Goal: Task Accomplishment & Management: Use online tool/utility

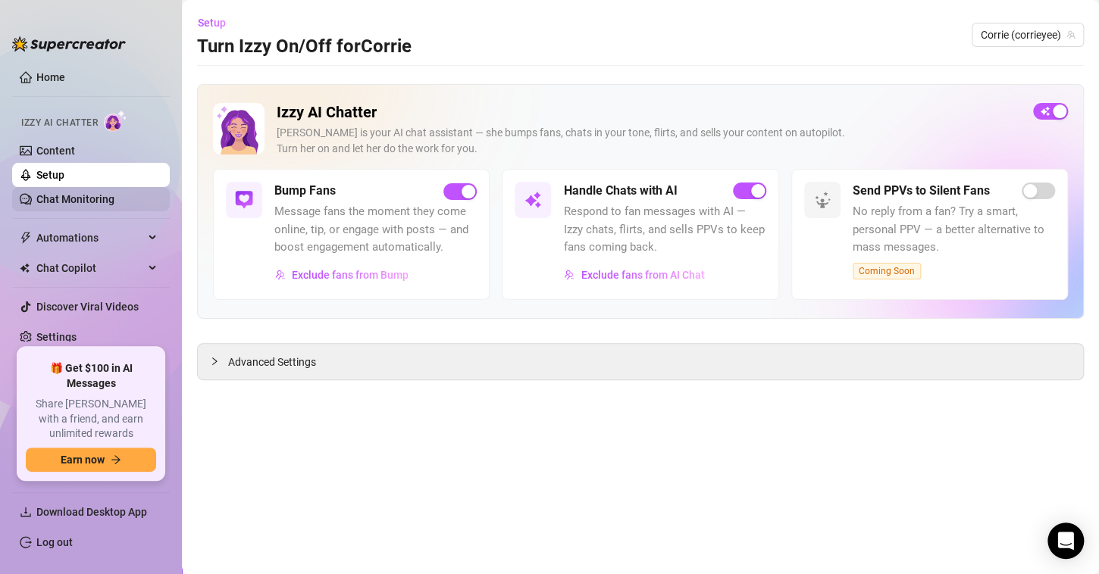
click at [89, 194] on link "Chat Monitoring" at bounding box center [75, 199] width 78 height 12
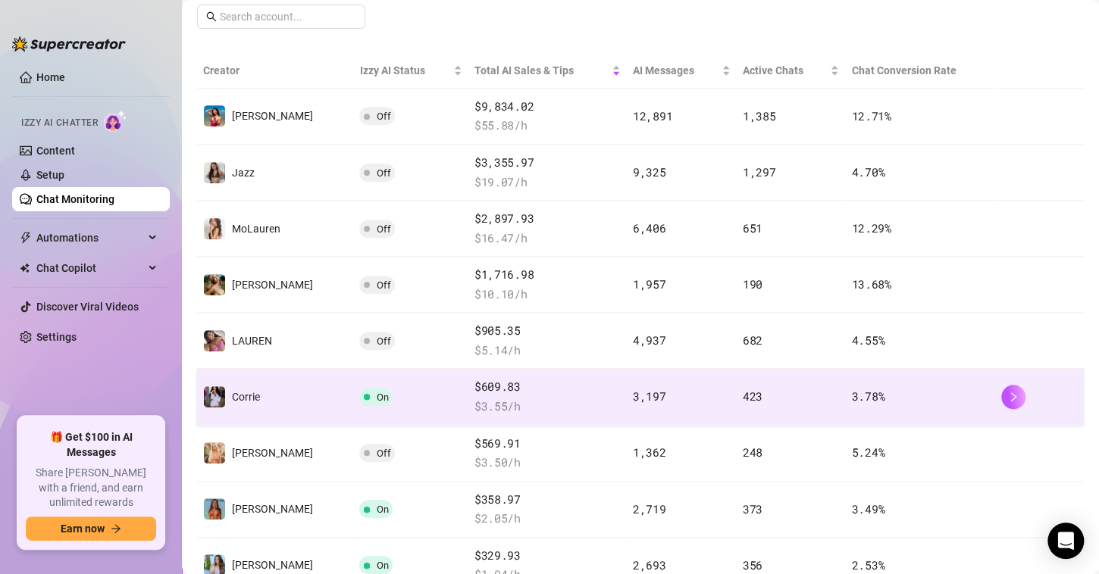
scroll to position [455, 0]
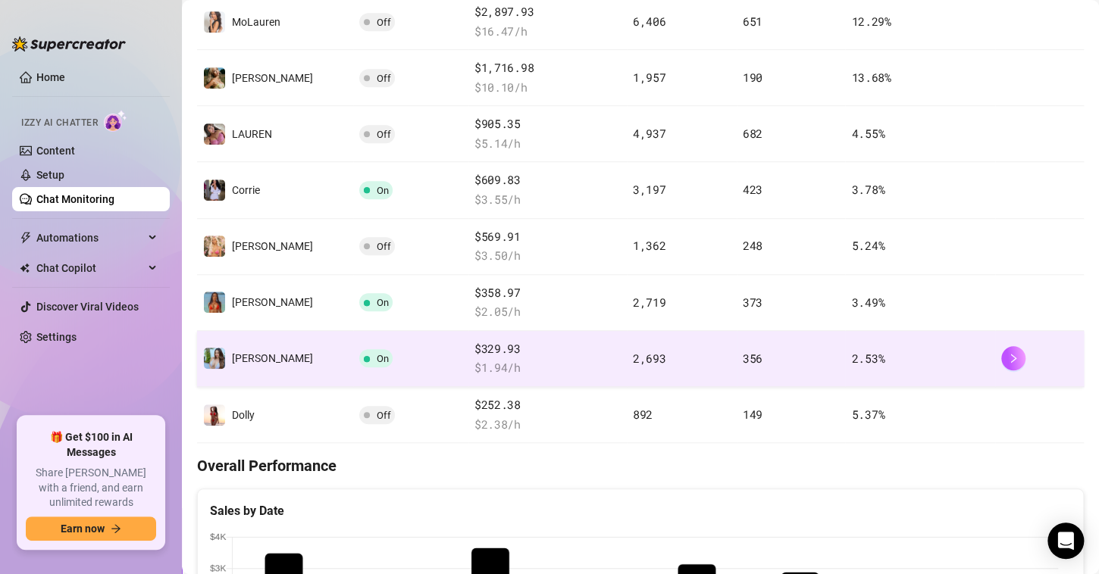
click at [916, 356] on td "2.53 %" at bounding box center [920, 359] width 150 height 56
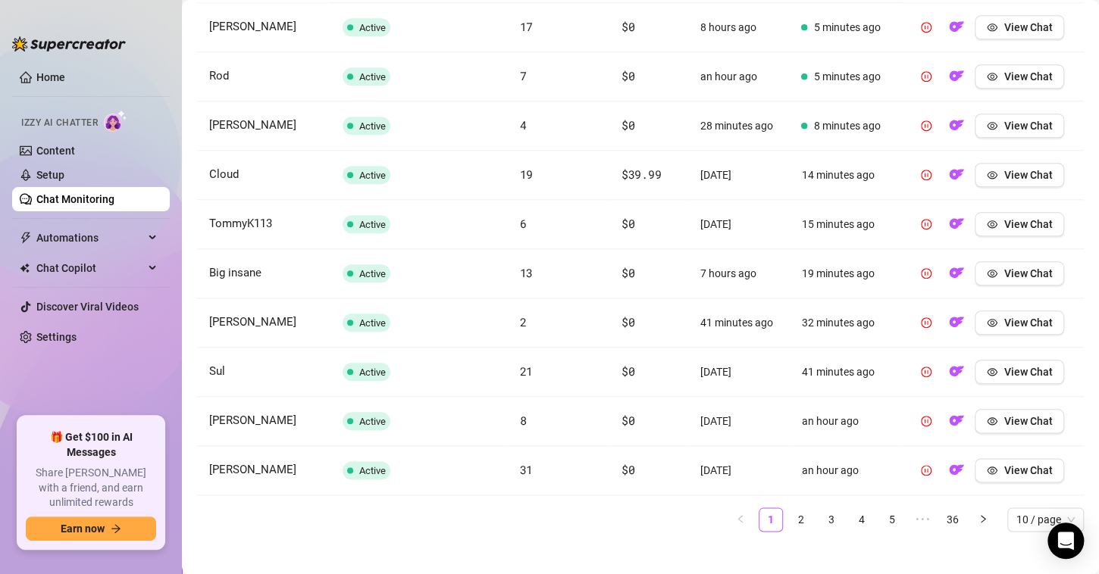
scroll to position [606, 0]
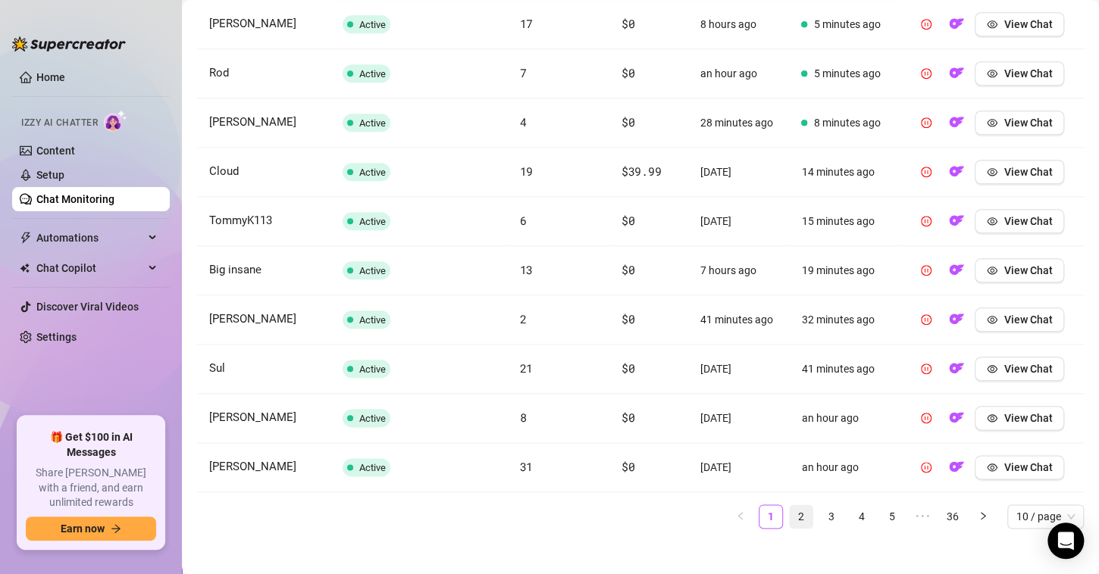
click at [790, 516] on link "2" at bounding box center [801, 517] width 23 height 23
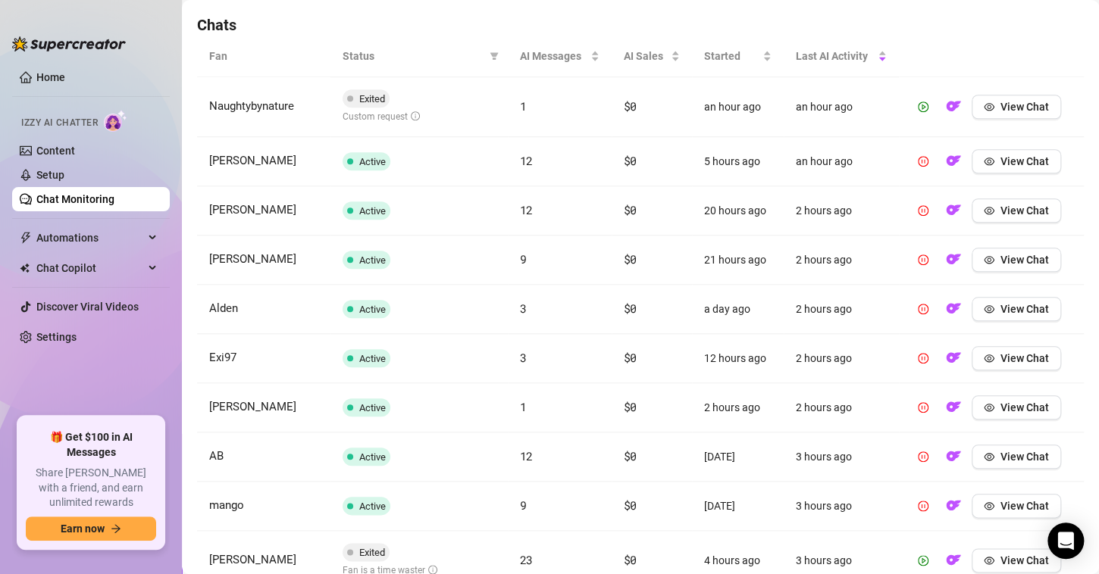
scroll to position [455, 0]
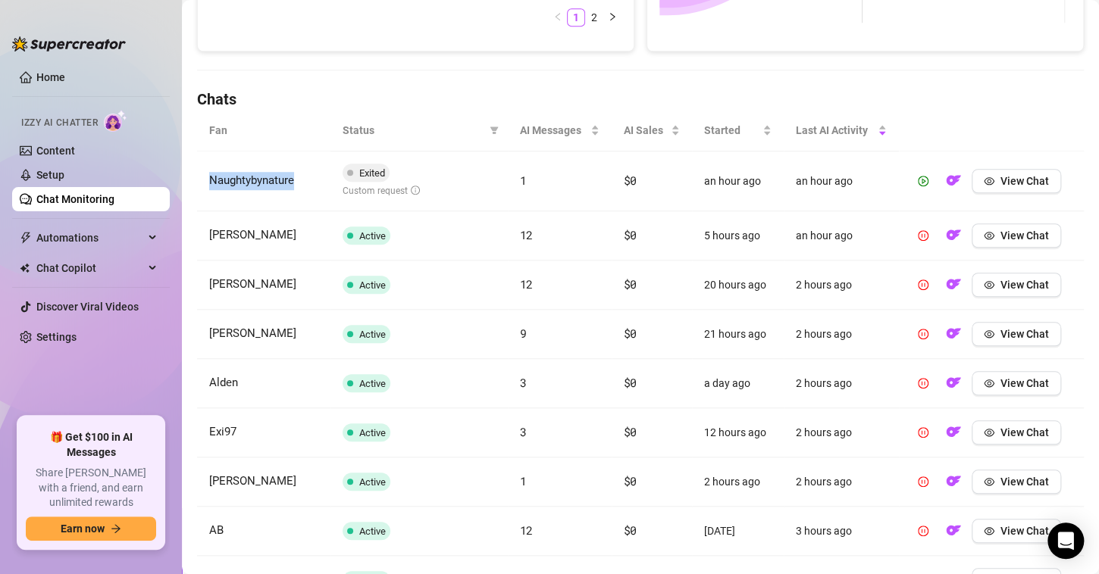
drag, startPoint x: 295, startPoint y: 178, endPoint x: 199, endPoint y: 174, distance: 95.6
click at [199, 174] on td "Naughtybynature" at bounding box center [263, 182] width 133 height 60
copy span "Naughtybynature"
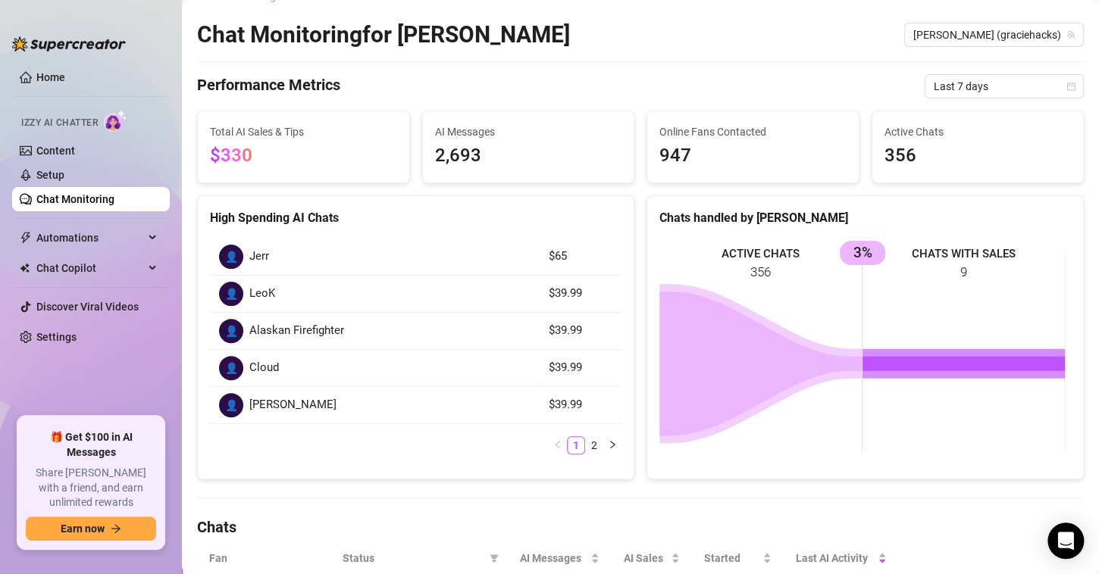
scroll to position [0, 0]
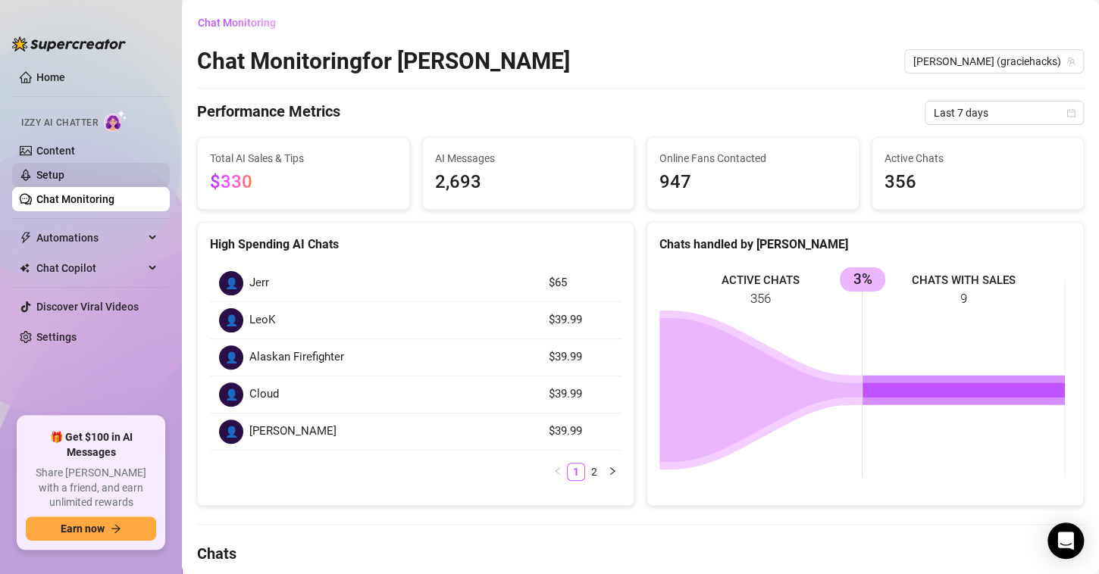
click at [64, 171] on link "Setup" at bounding box center [50, 175] width 28 height 12
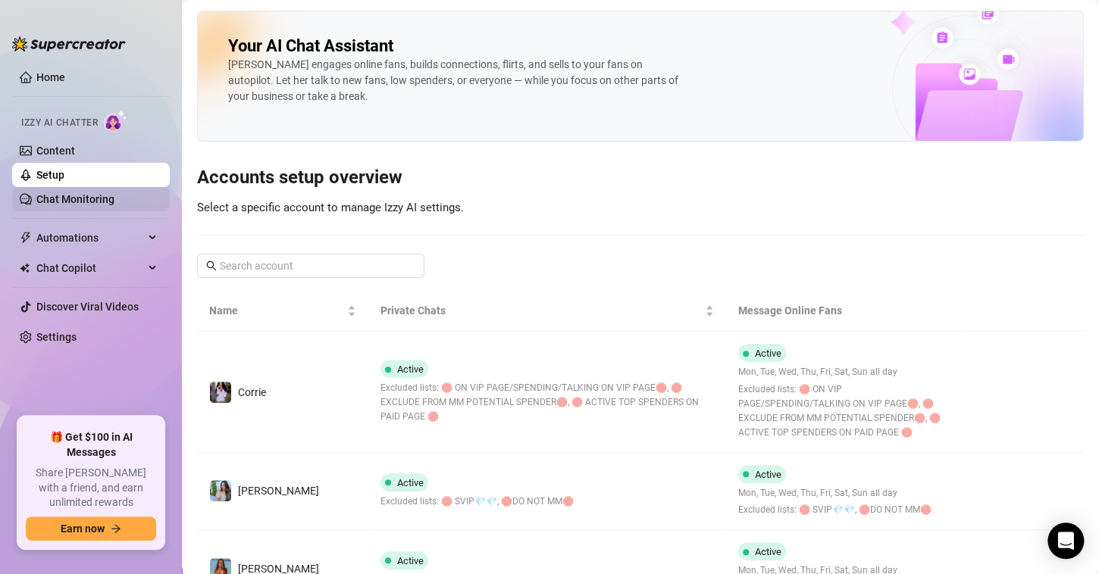
click at [95, 193] on link "Chat Monitoring" at bounding box center [75, 199] width 78 height 12
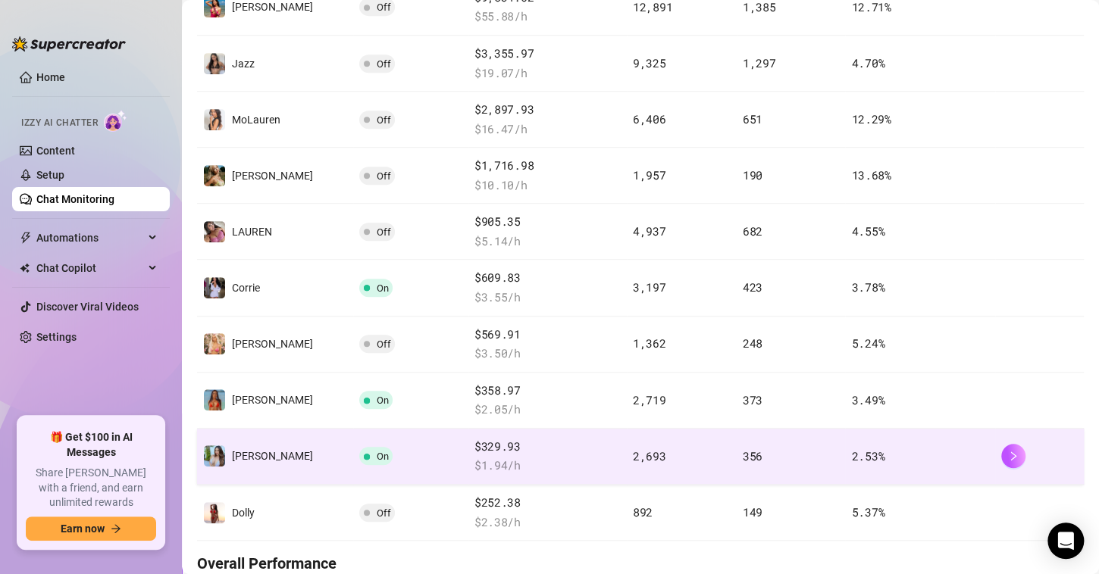
scroll to position [455, 0]
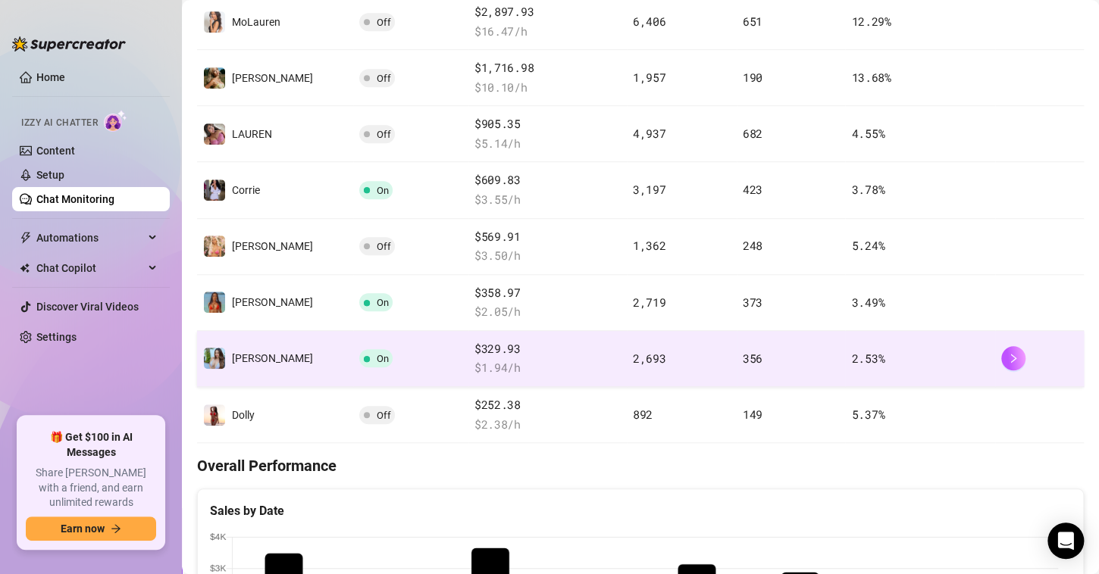
click at [941, 358] on td "2.53 %" at bounding box center [920, 359] width 150 height 56
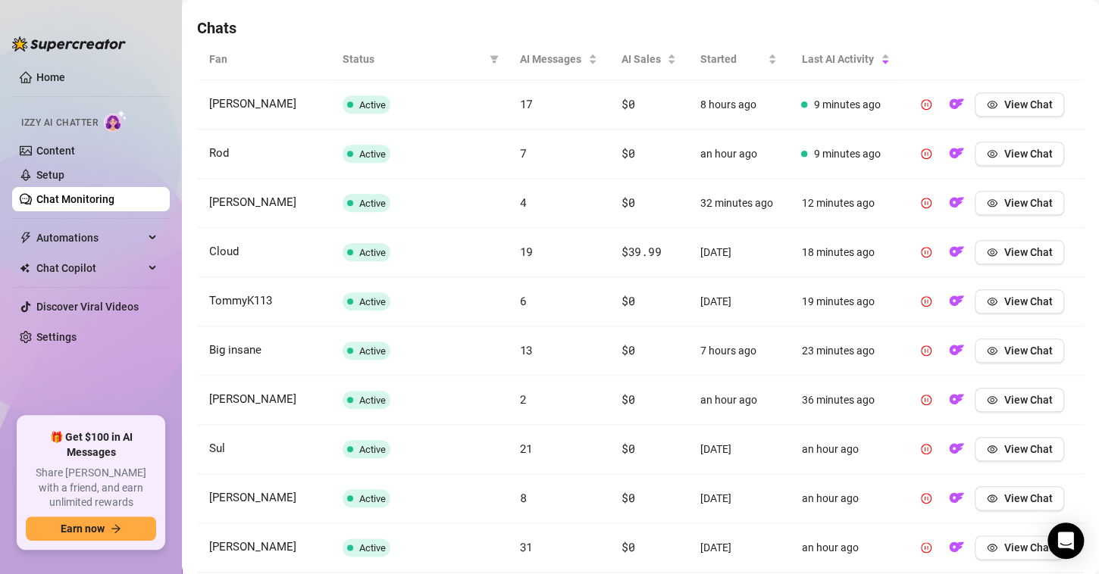
scroll to position [615, 0]
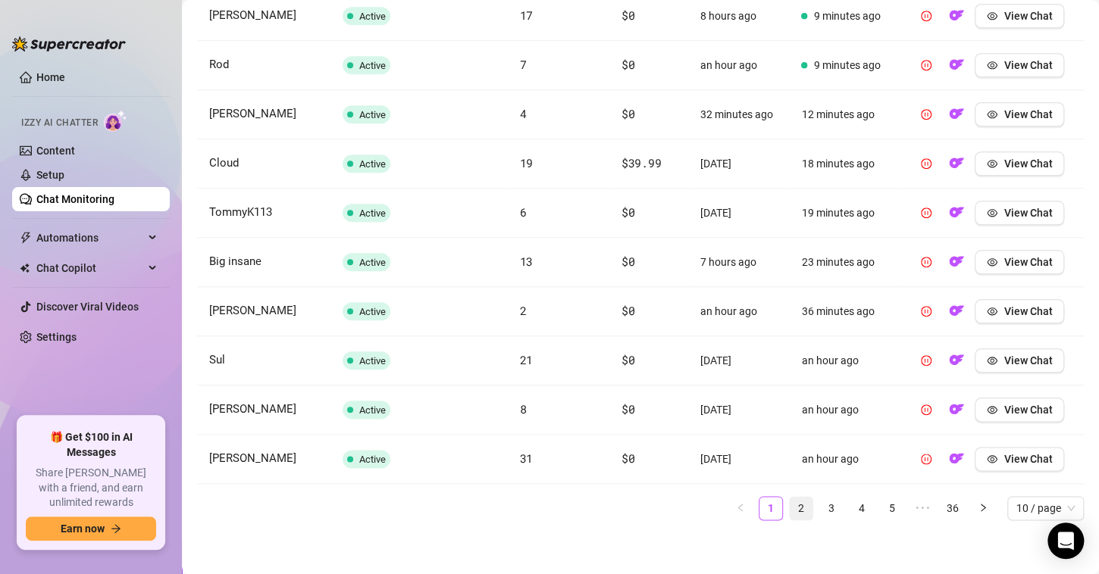
click at [790, 497] on link "2" at bounding box center [801, 508] width 23 height 23
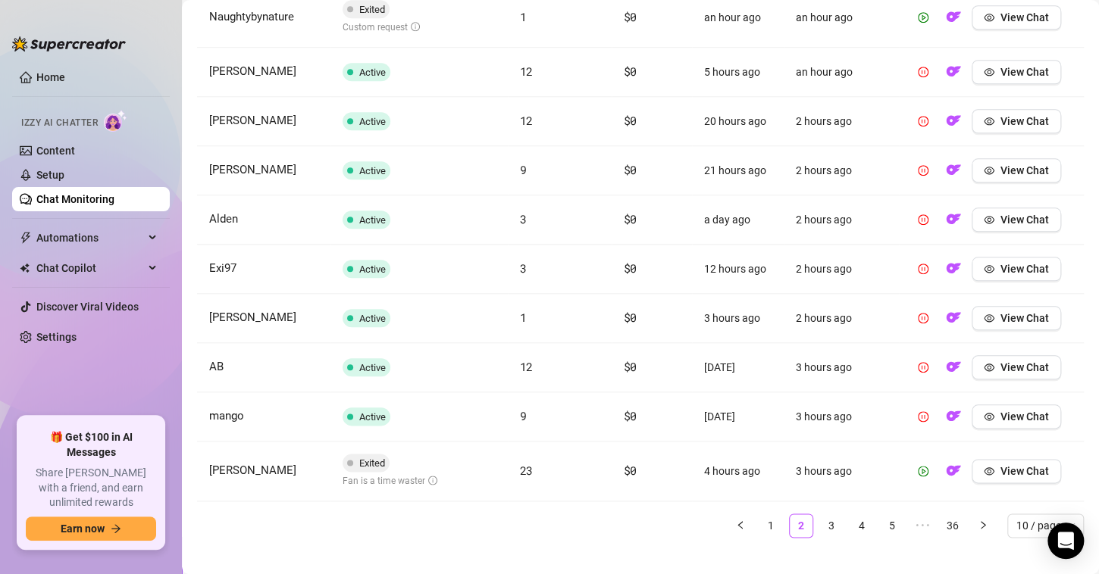
scroll to position [647, 0]
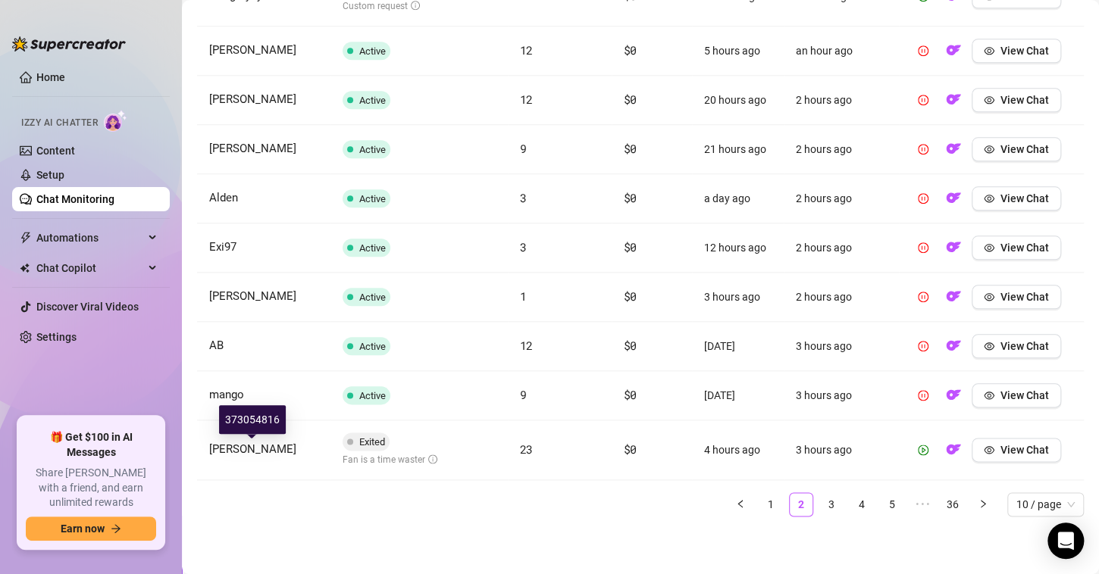
drag, startPoint x: 295, startPoint y: 451, endPoint x: 216, endPoint y: 446, distance: 79.0
click at [209, 446] on td "[PERSON_NAME]" at bounding box center [263, 451] width 133 height 60
drag, startPoint x: 327, startPoint y: 518, endPoint x: 384, endPoint y: 528, distance: 58.3
click at [327, 518] on div "Fan Status AI Messages AI Sales Started Last AI Activity Naughtybynature Exited…" at bounding box center [640, 227] width 887 height 604
drag, startPoint x: 307, startPoint y: 457, endPoint x: 196, endPoint y: 452, distance: 110.8
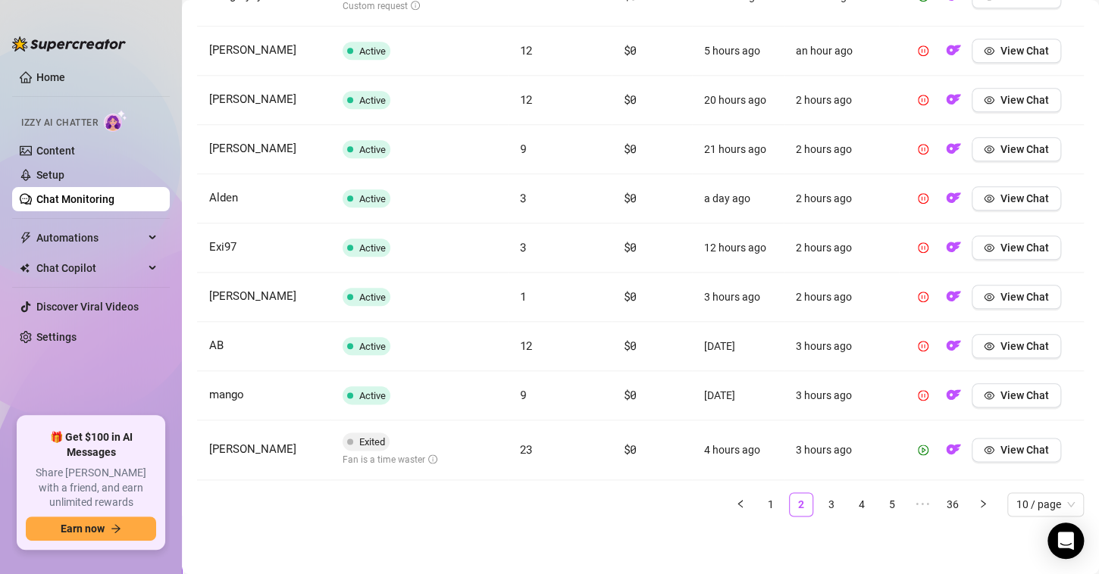
click at [300, 398] on td "mango" at bounding box center [263, 395] width 133 height 49
drag, startPoint x: 270, startPoint y: 452, endPoint x: 209, endPoint y: 457, distance: 60.8
click at [209, 457] on td "[PERSON_NAME]" at bounding box center [263, 451] width 133 height 60
copy span "[PERSON_NAME]"
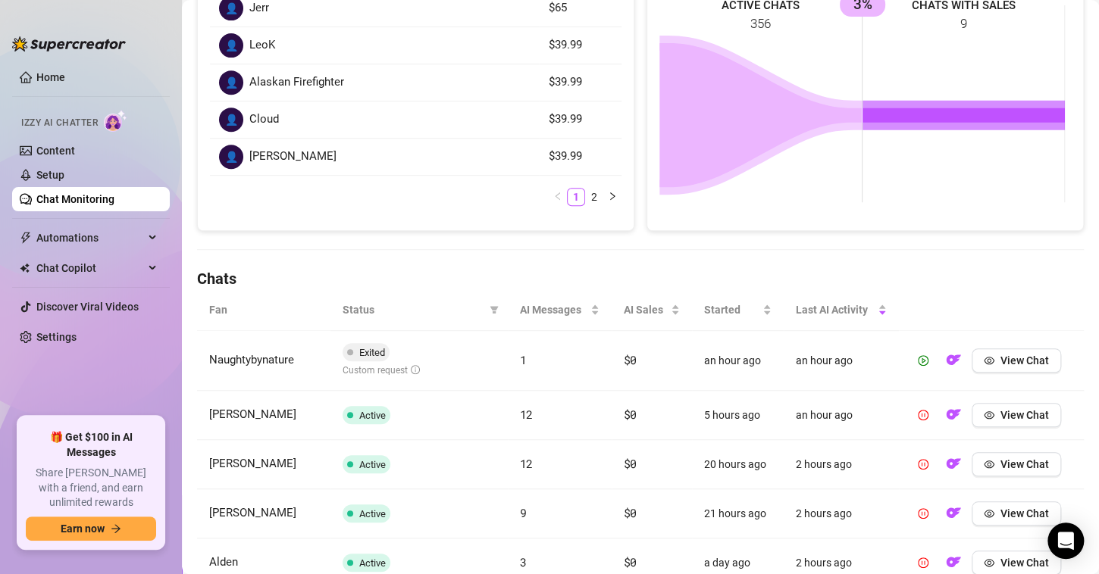
scroll to position [268, 0]
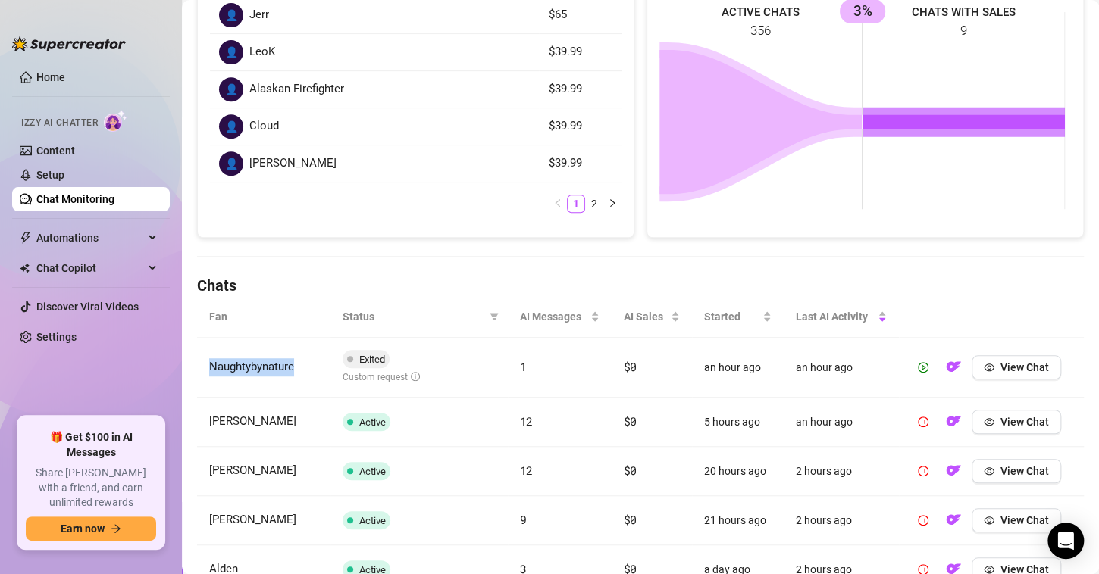
drag, startPoint x: 302, startPoint y: 373, endPoint x: 199, endPoint y: 371, distance: 103.8
click at [199, 371] on td "Naughtybynature" at bounding box center [263, 368] width 133 height 60
copy span "Naughtybynature"
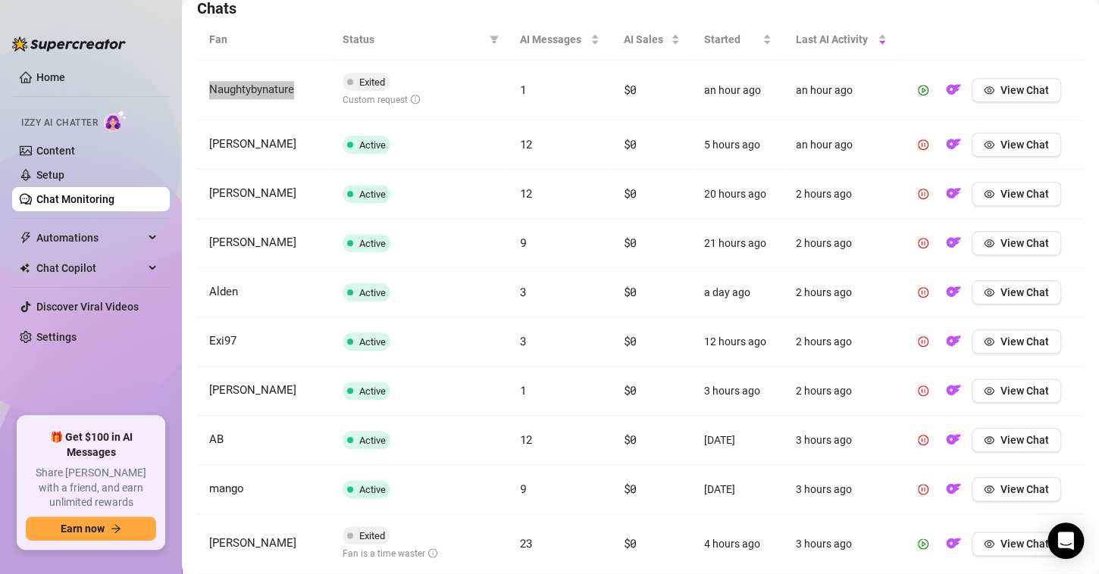
scroll to position [647, 0]
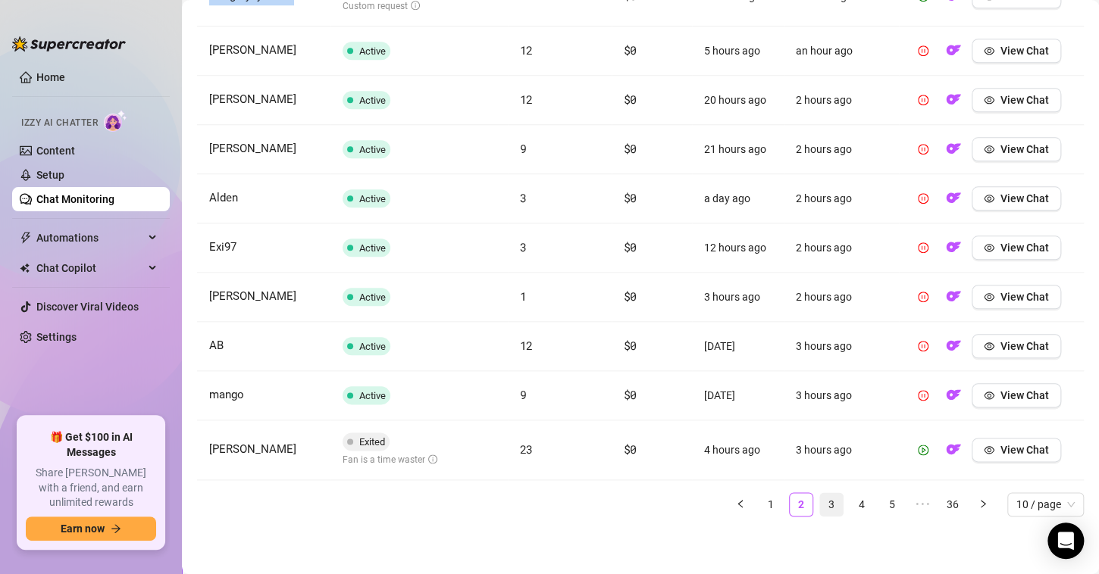
click at [820, 499] on link "3" at bounding box center [831, 504] width 23 height 23
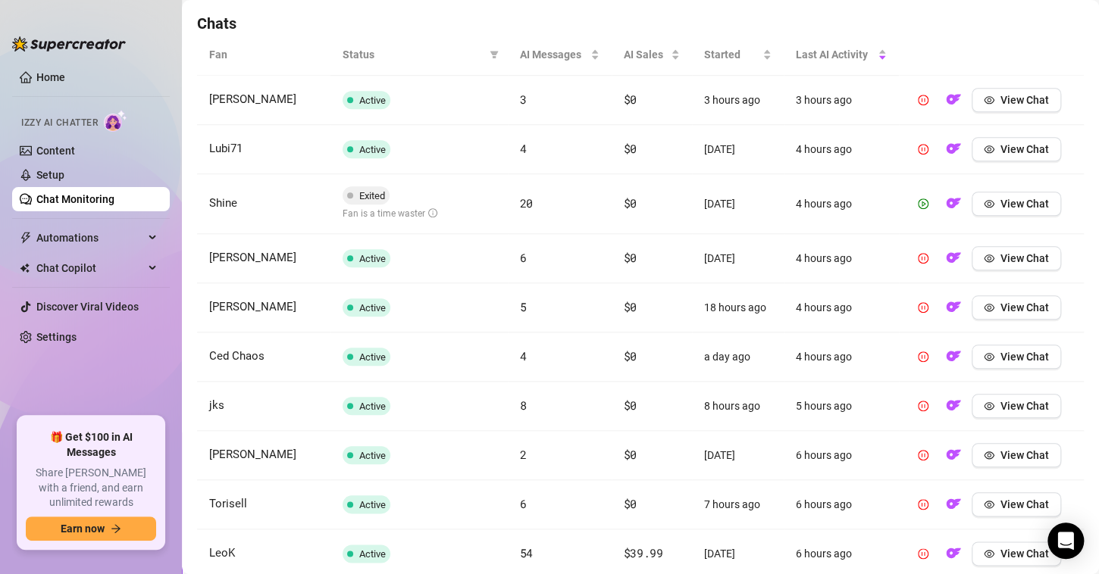
scroll to position [397, 0]
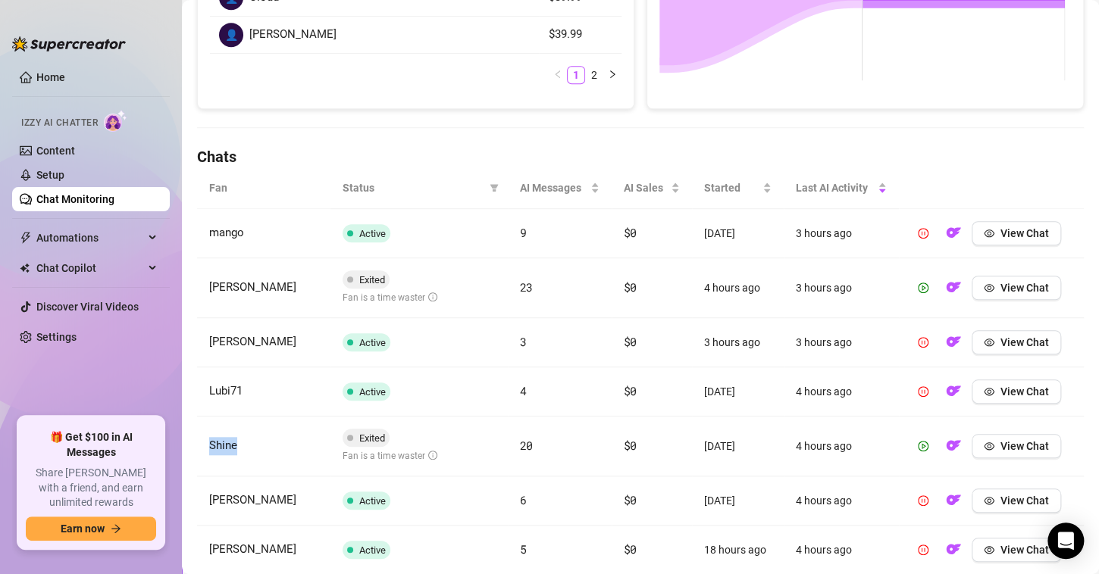
drag, startPoint x: 273, startPoint y: 441, endPoint x: 202, endPoint y: 448, distance: 70.8
click at [202, 448] on td "Shine" at bounding box center [263, 447] width 133 height 60
click at [1030, 452] on button "View Chat" at bounding box center [1016, 446] width 89 height 24
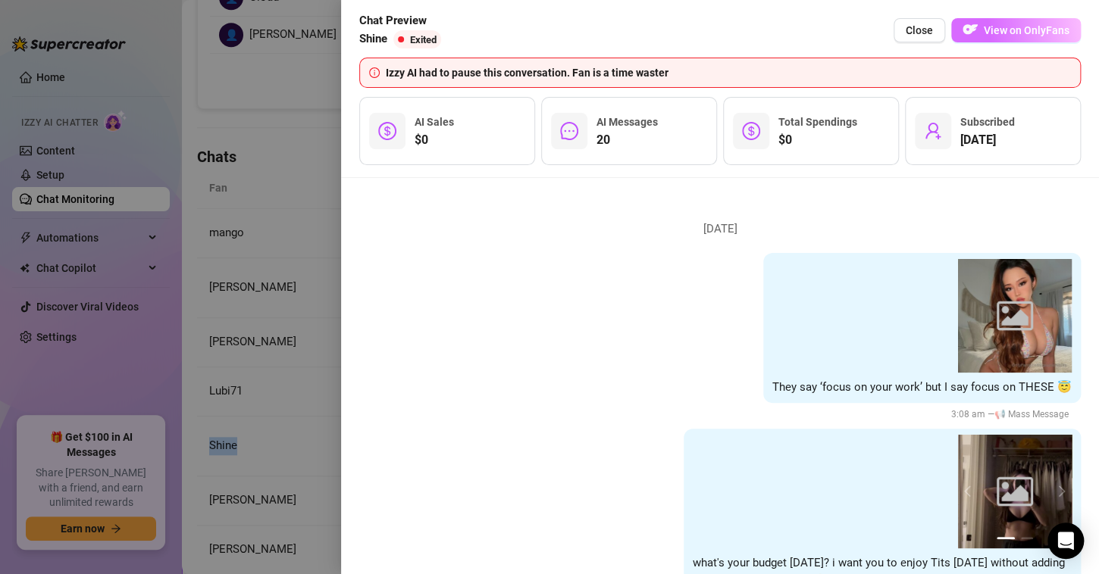
click at [1001, 36] on span "View on OnlyFans" at bounding box center [1027, 30] width 86 height 12
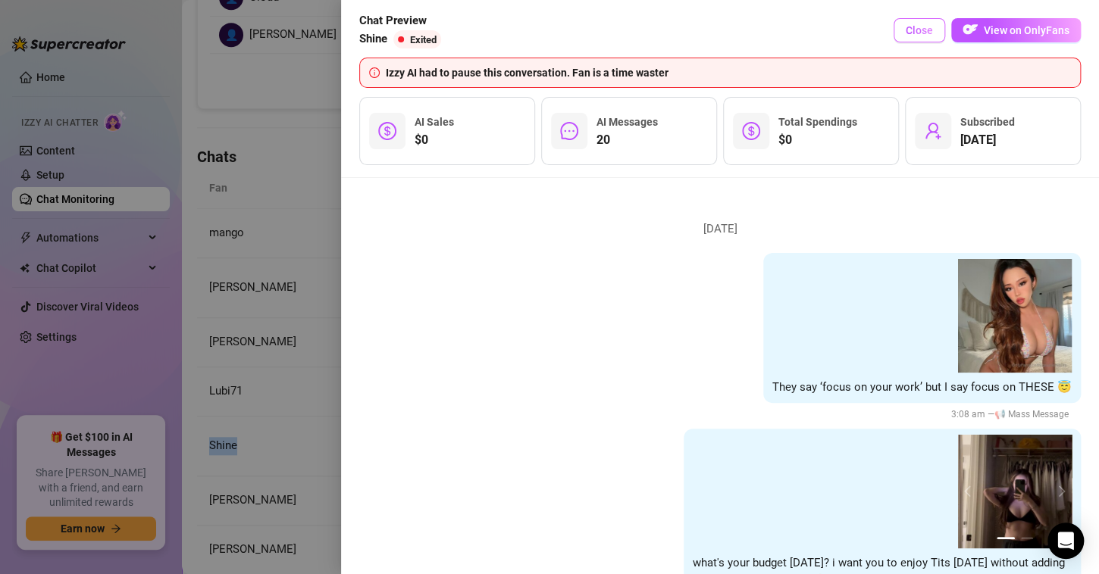
click at [920, 33] on span "Close" at bounding box center [919, 30] width 27 height 12
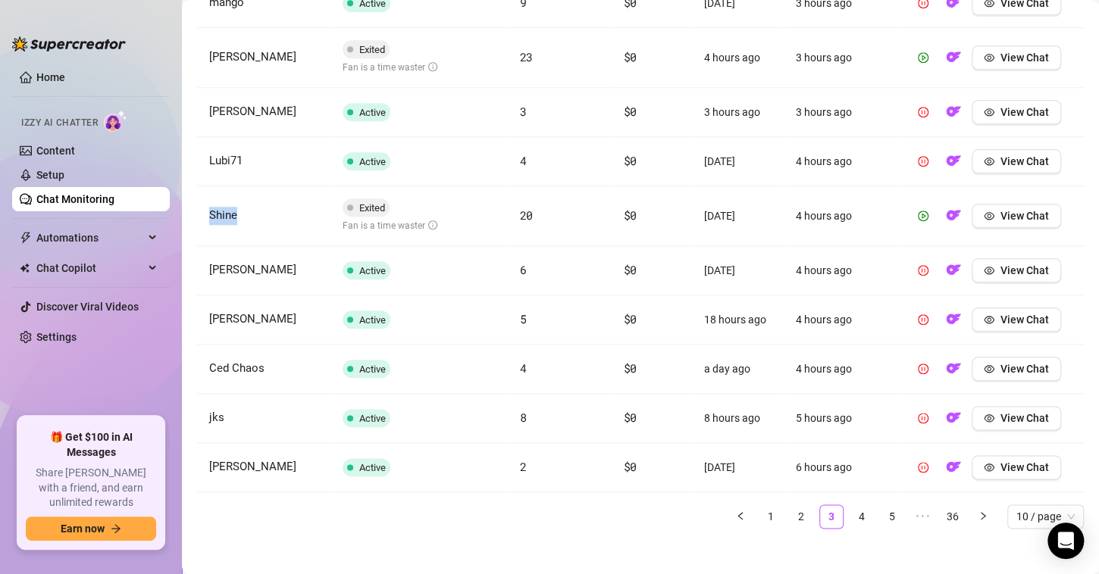
scroll to position [636, 0]
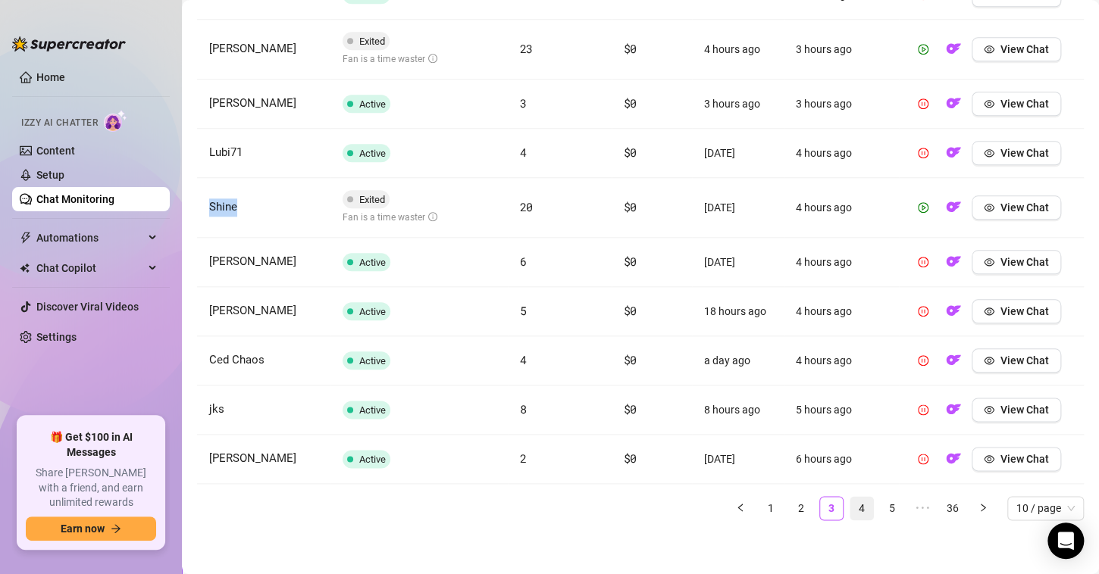
click at [851, 502] on link "4" at bounding box center [861, 508] width 23 height 23
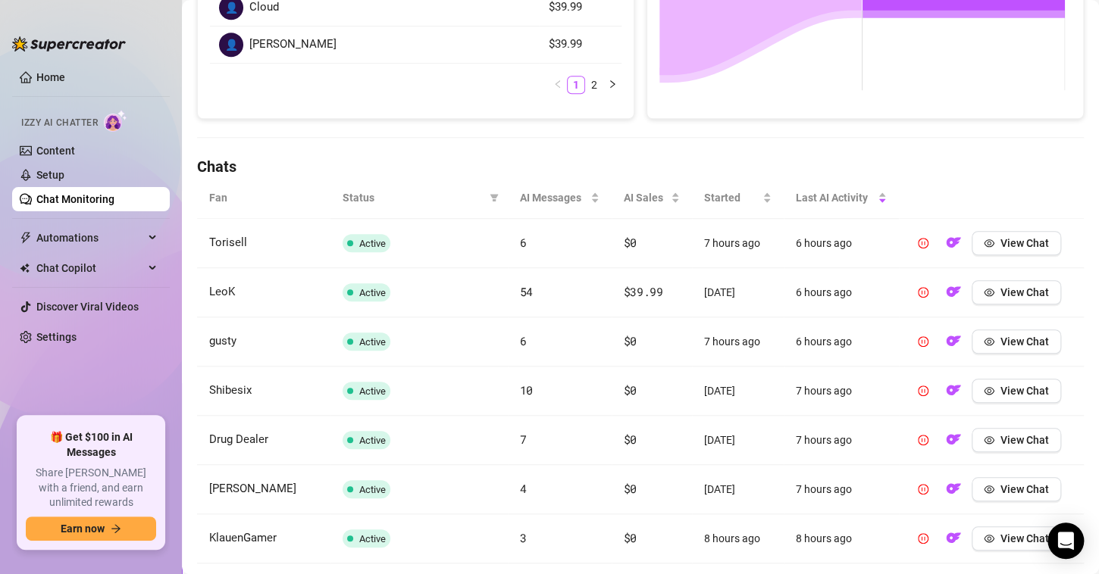
scroll to position [615, 0]
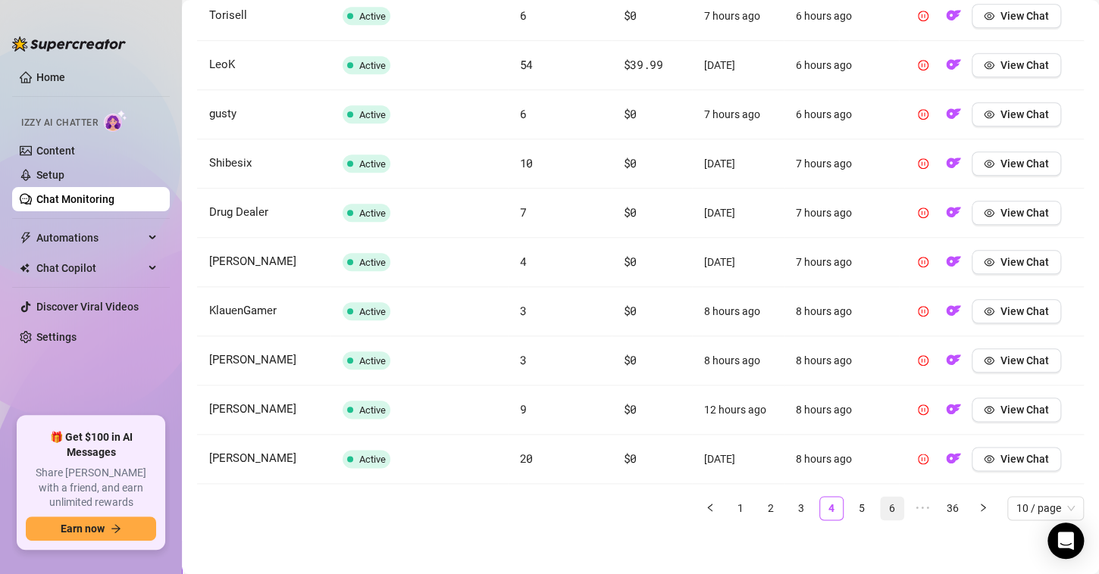
click at [855, 503] on link "5" at bounding box center [861, 508] width 23 height 23
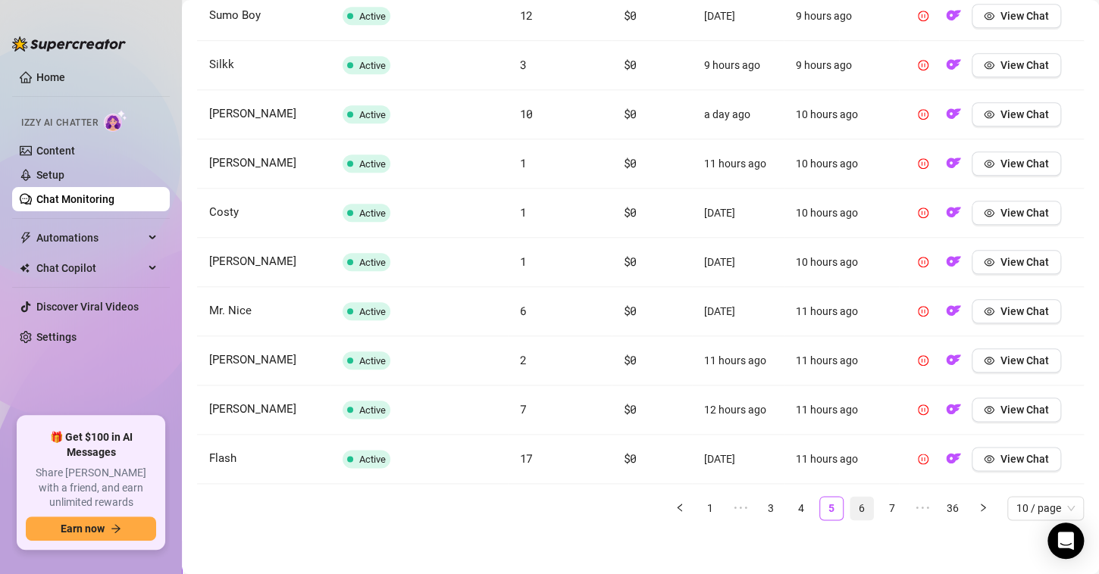
click at [854, 506] on link "6" at bounding box center [861, 508] width 23 height 23
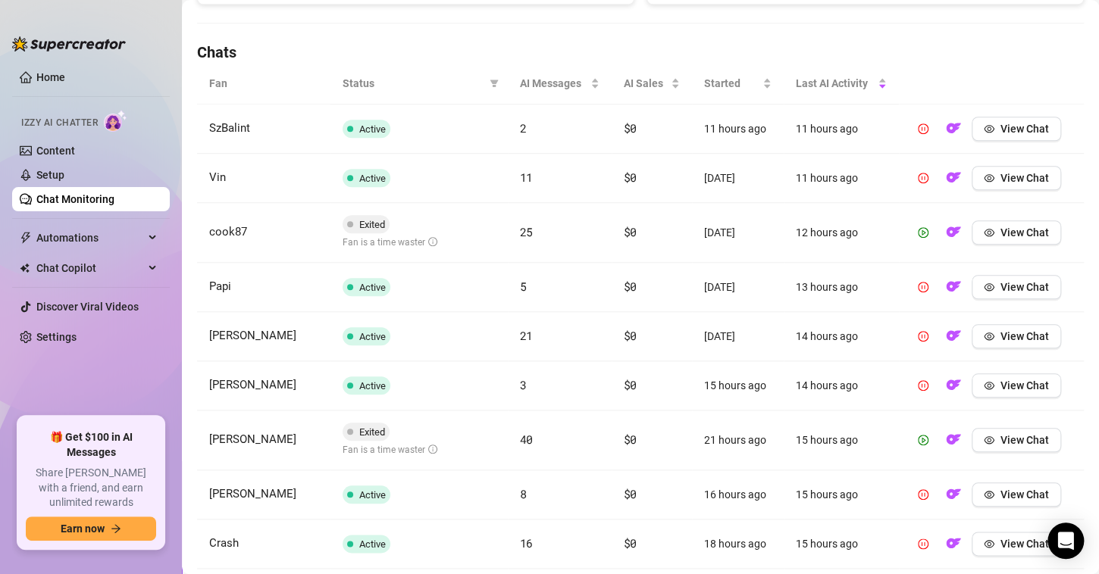
scroll to position [463, 0]
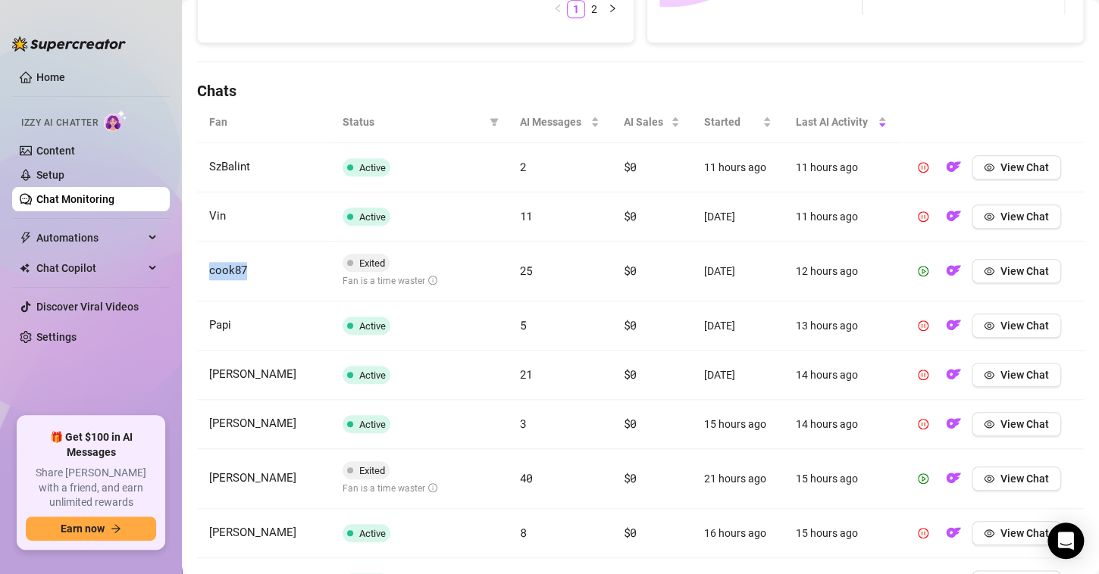
drag, startPoint x: 263, startPoint y: 277, endPoint x: 200, endPoint y: 276, distance: 62.9
click at [200, 276] on td "cook87" at bounding box center [263, 272] width 133 height 60
copy span "cook87"
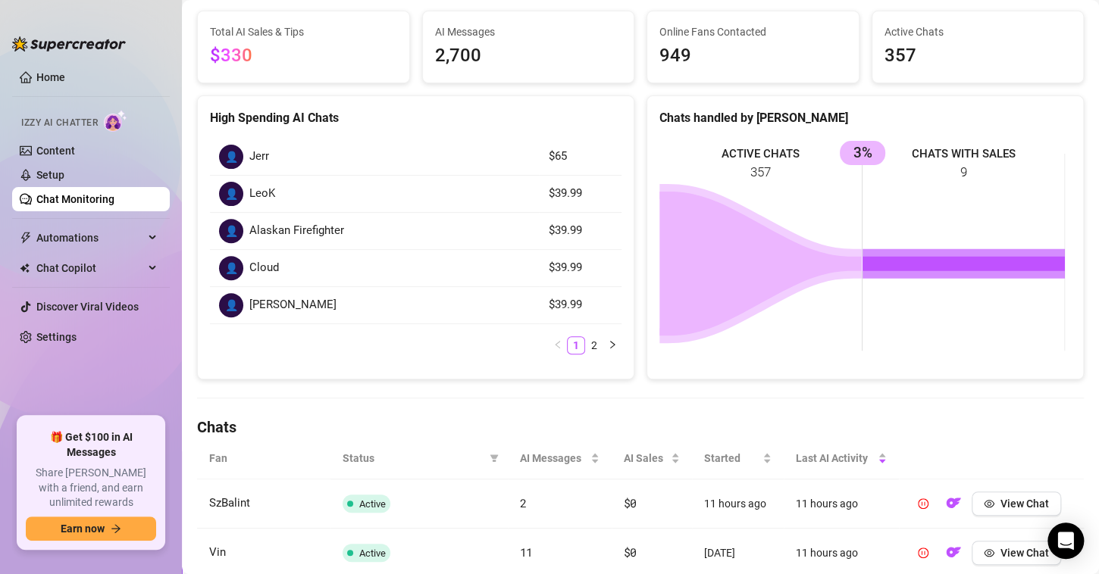
scroll to position [0, 0]
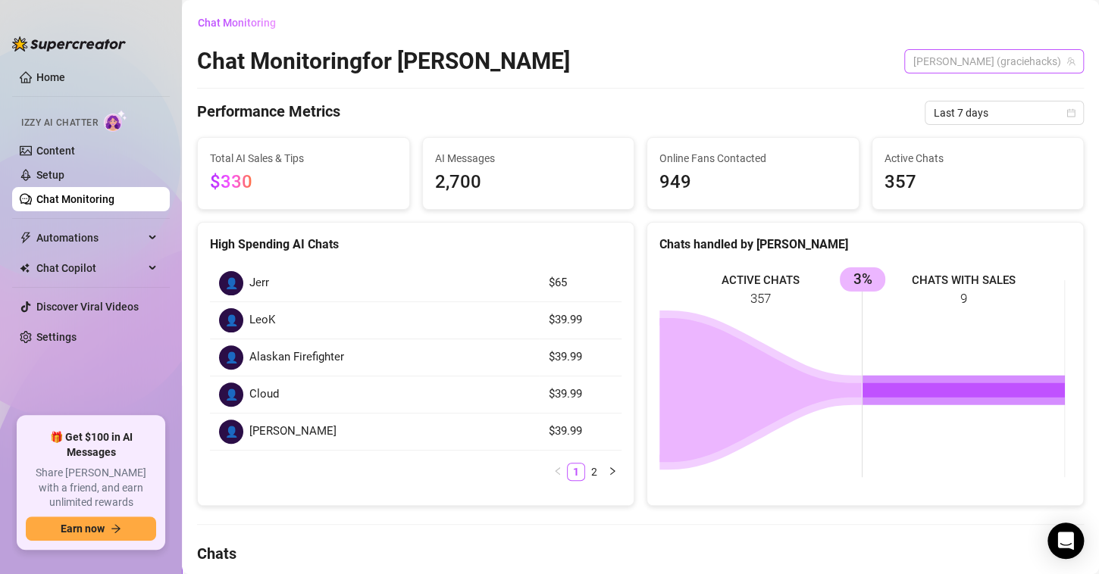
click at [994, 67] on span "[PERSON_NAME] (graciehacks)" at bounding box center [993, 61] width 161 height 23
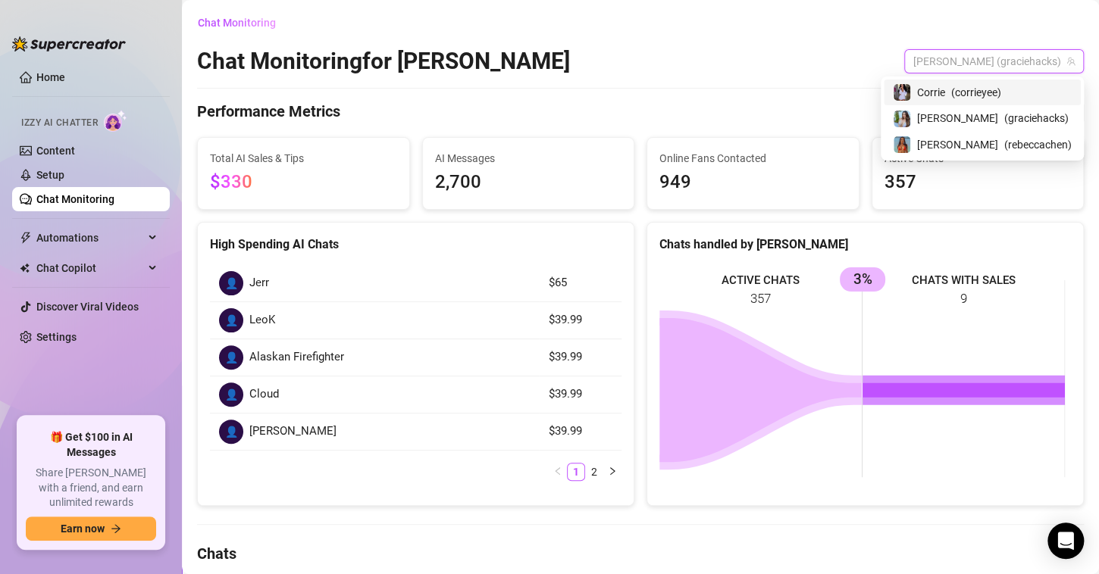
click at [1001, 91] on span "( corrieyee )" at bounding box center [976, 92] width 50 height 17
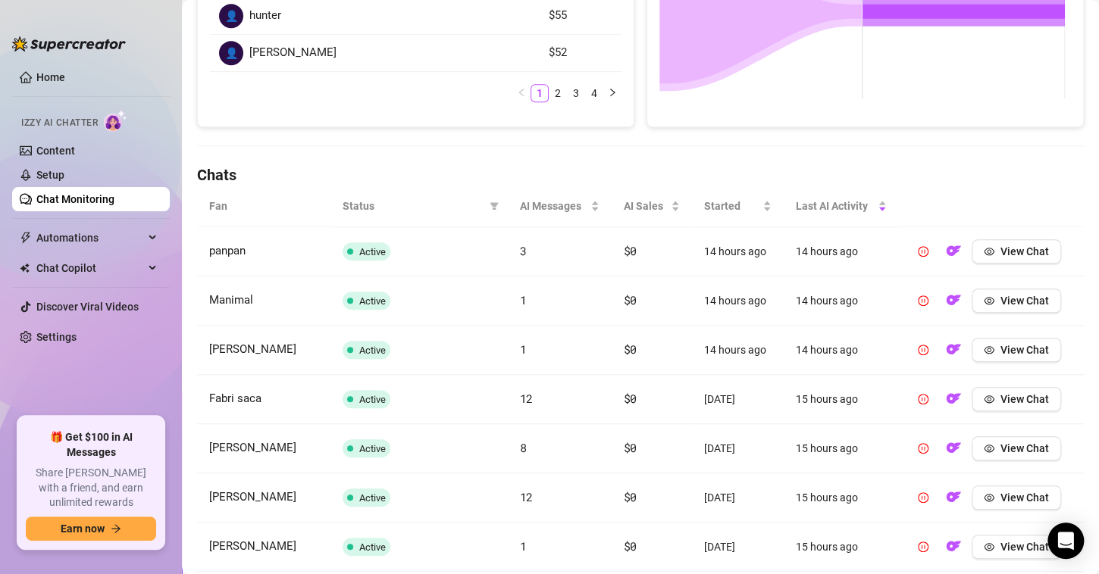
scroll to position [615, 0]
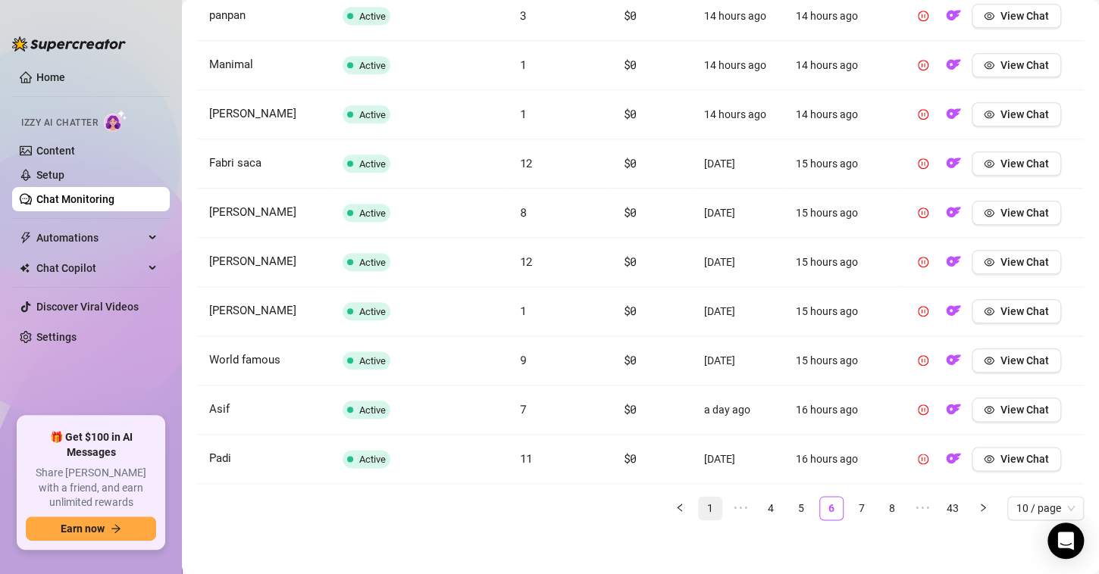
click at [702, 506] on link "1" at bounding box center [710, 508] width 23 height 23
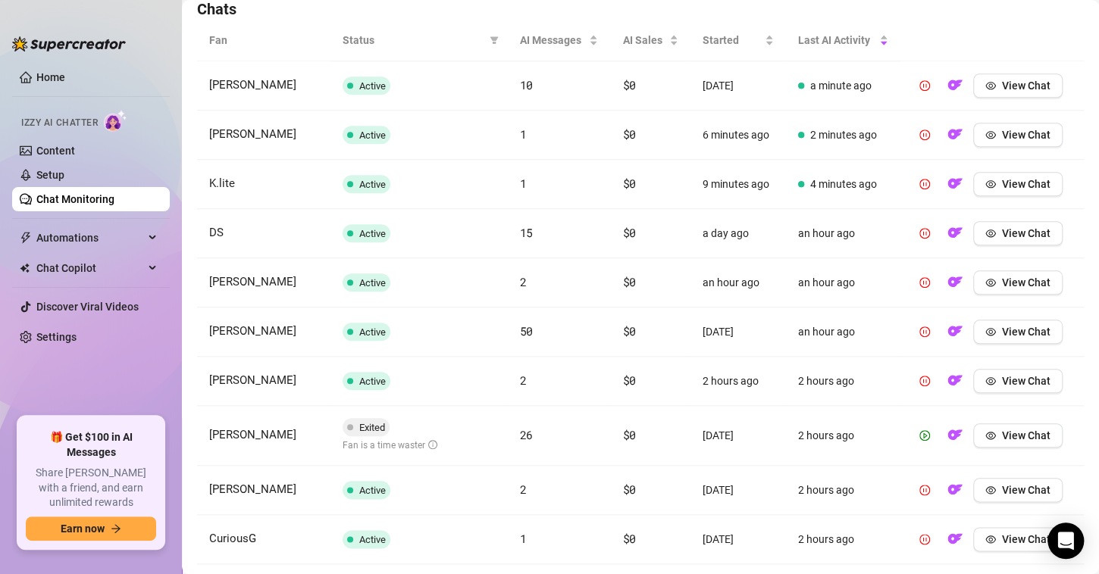
scroll to position [625, 0]
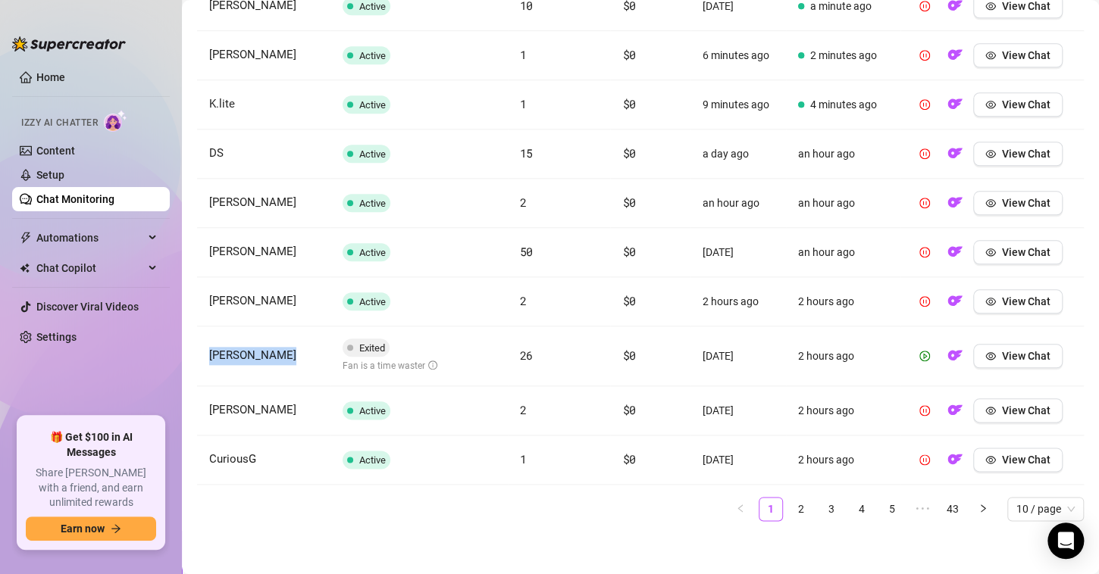
drag, startPoint x: 301, startPoint y: 347, endPoint x: 205, endPoint y: 345, distance: 96.3
click at [205, 345] on td "[PERSON_NAME]" at bounding box center [263, 357] width 133 height 60
copy span "[PERSON_NAME]"
click at [790, 503] on link "2" at bounding box center [801, 509] width 23 height 23
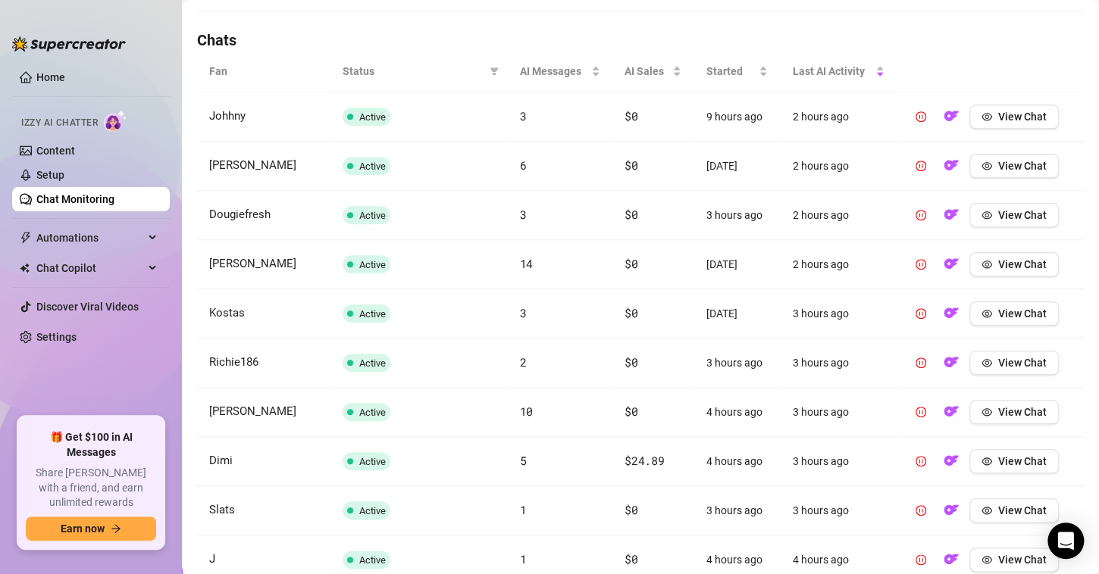
scroll to position [615, 0]
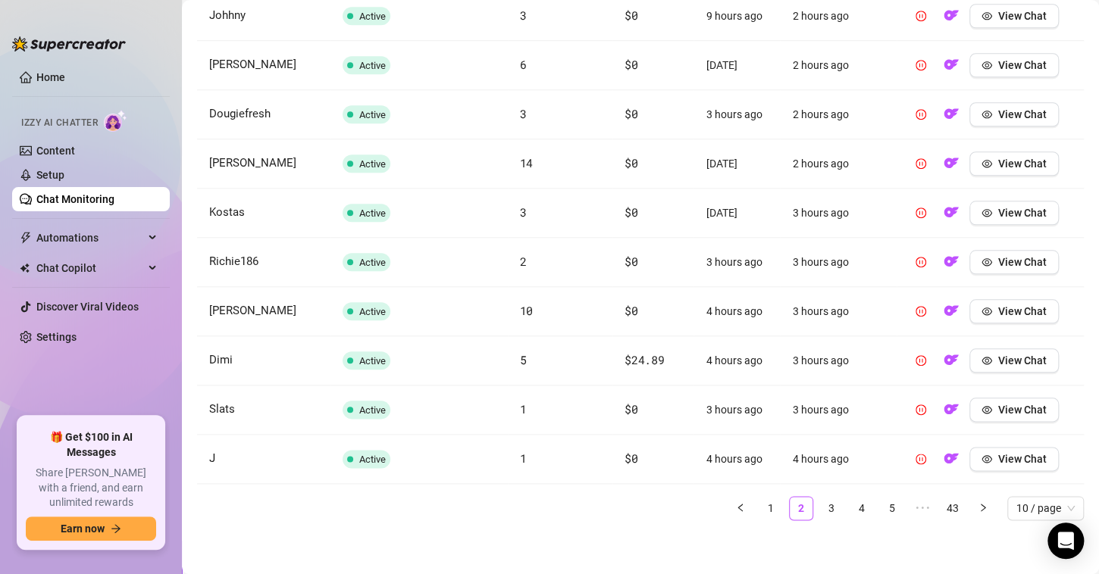
drag, startPoint x: 817, startPoint y: 503, endPoint x: 800, endPoint y: 493, distance: 19.4
click at [820, 503] on link "3" at bounding box center [831, 508] width 23 height 23
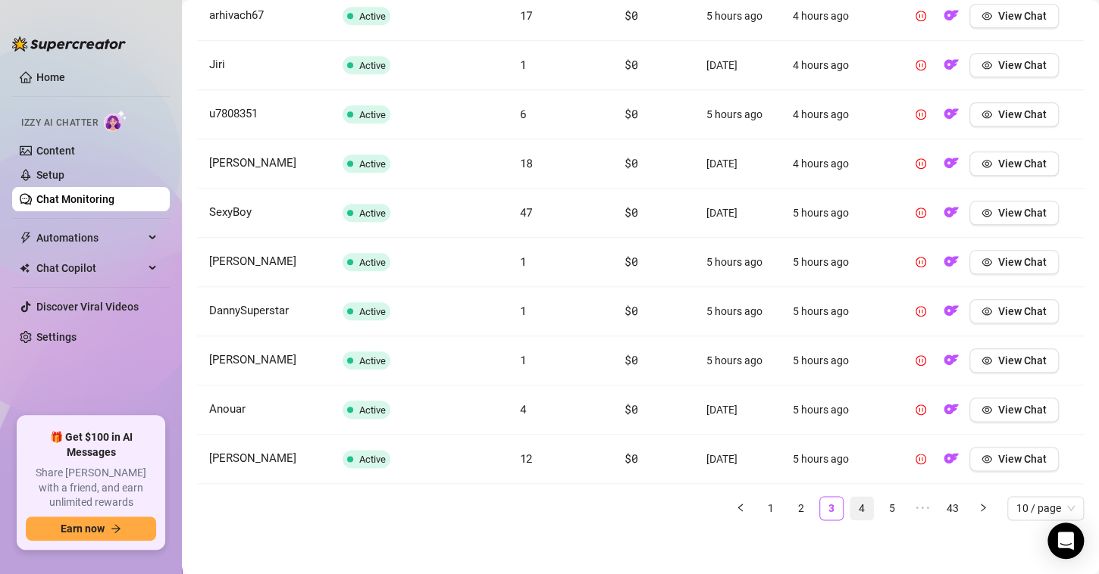
click at [850, 504] on link "4" at bounding box center [861, 508] width 23 height 23
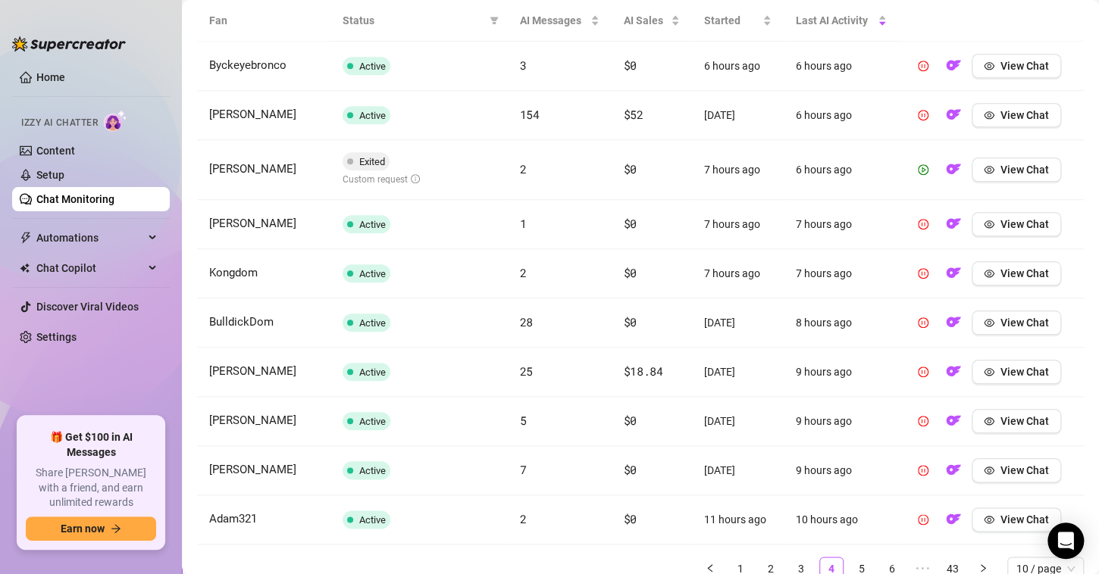
scroll to position [539, 0]
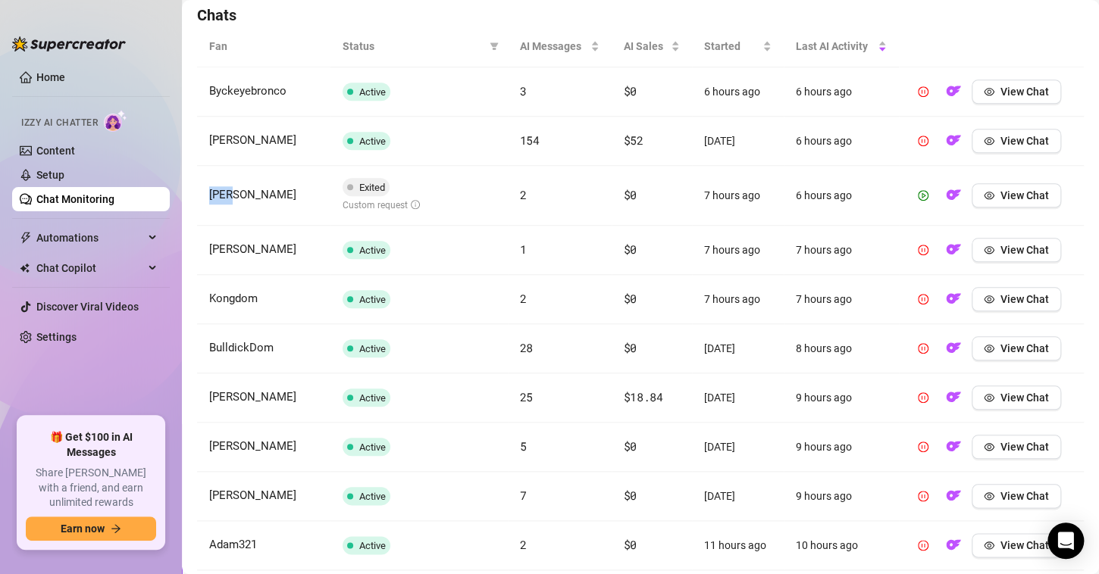
drag, startPoint x: 263, startPoint y: 201, endPoint x: 206, endPoint y: 193, distance: 57.3
click at [206, 193] on td "[PERSON_NAME]" at bounding box center [263, 196] width 133 height 60
copy span "[PERSON_NAME]"
click at [1000, 197] on span "View Chat" at bounding box center [1024, 195] width 49 height 12
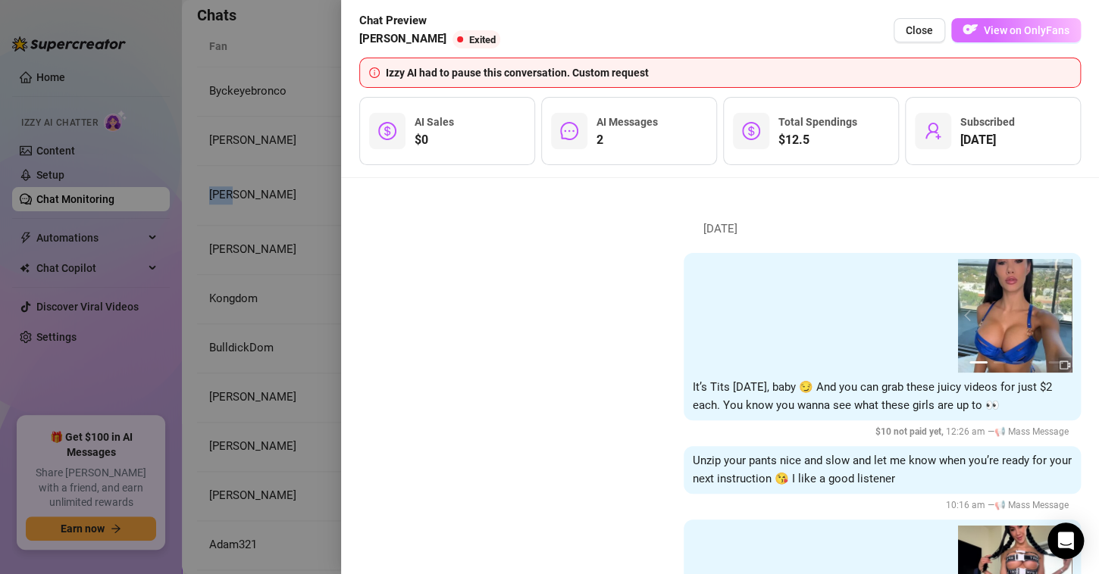
click at [1036, 39] on button "View on OnlyFans" at bounding box center [1016, 30] width 130 height 24
click at [912, 30] on span "Close" at bounding box center [919, 30] width 27 height 12
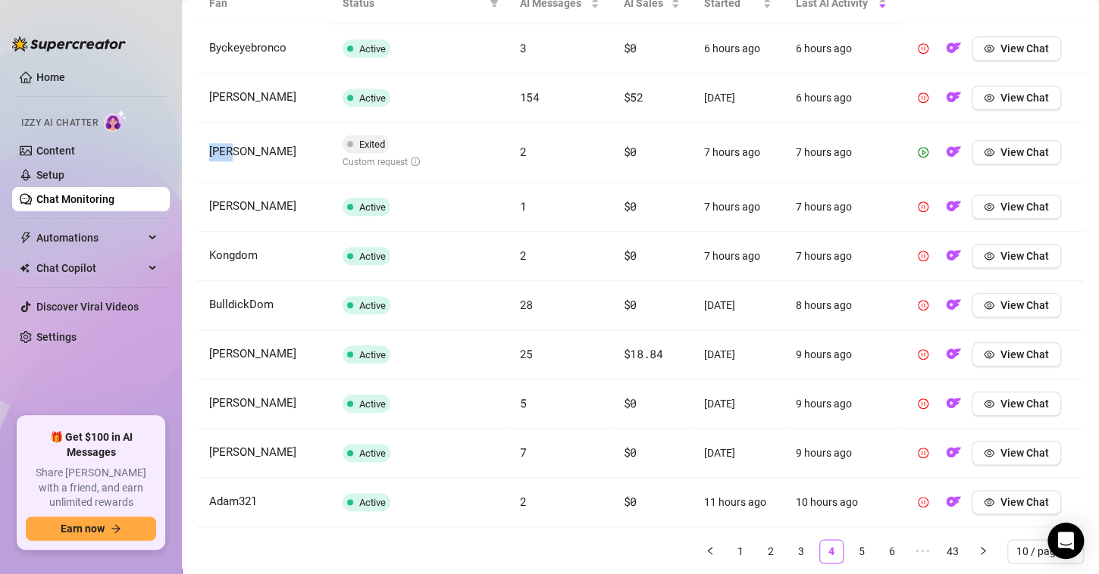
scroll to position [625, 0]
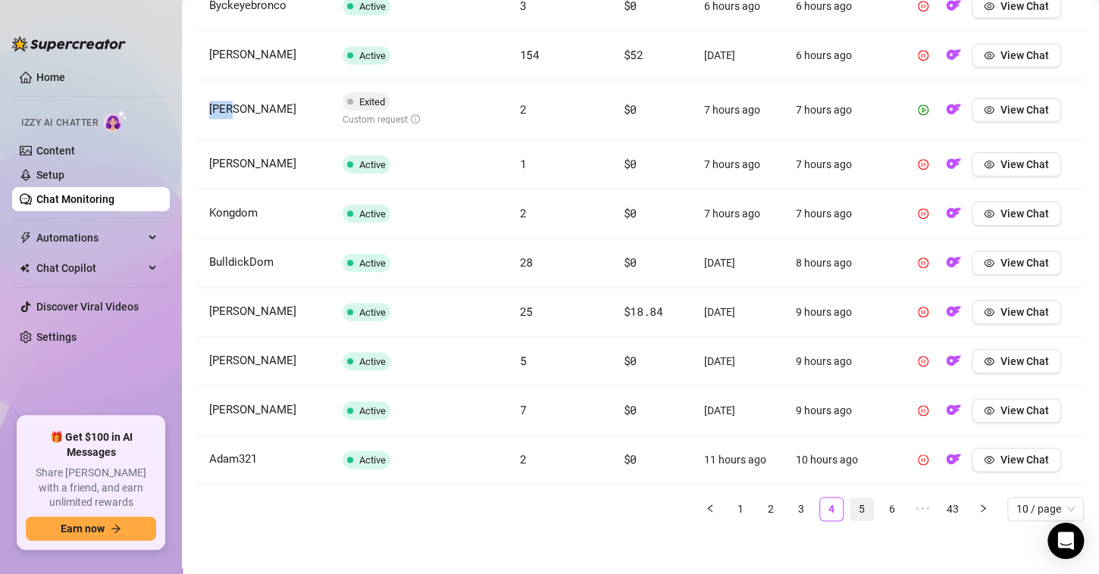
click at [851, 505] on link "5" at bounding box center [861, 509] width 23 height 23
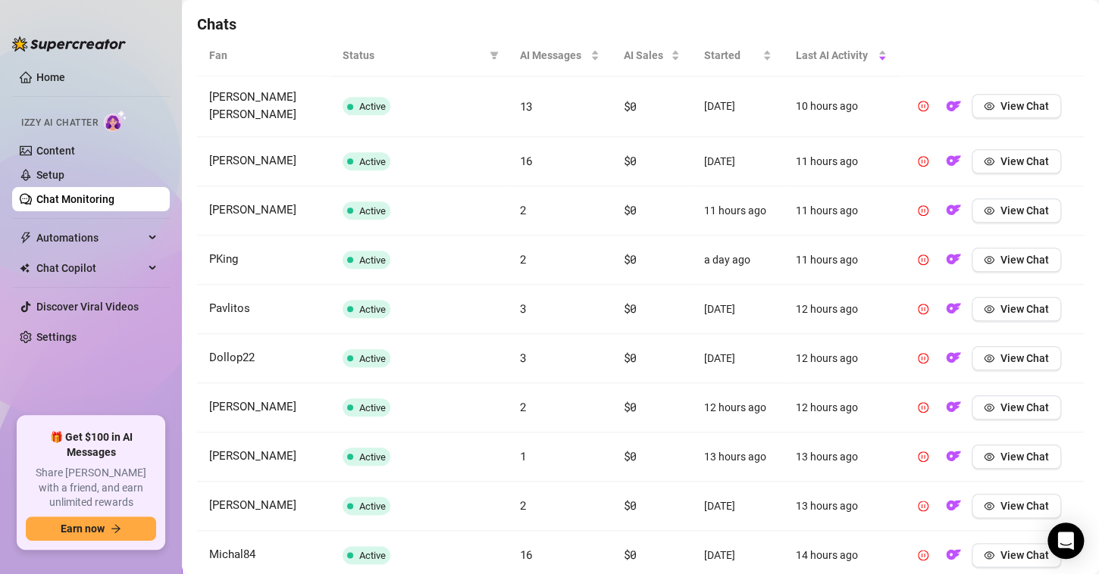
scroll to position [615, 0]
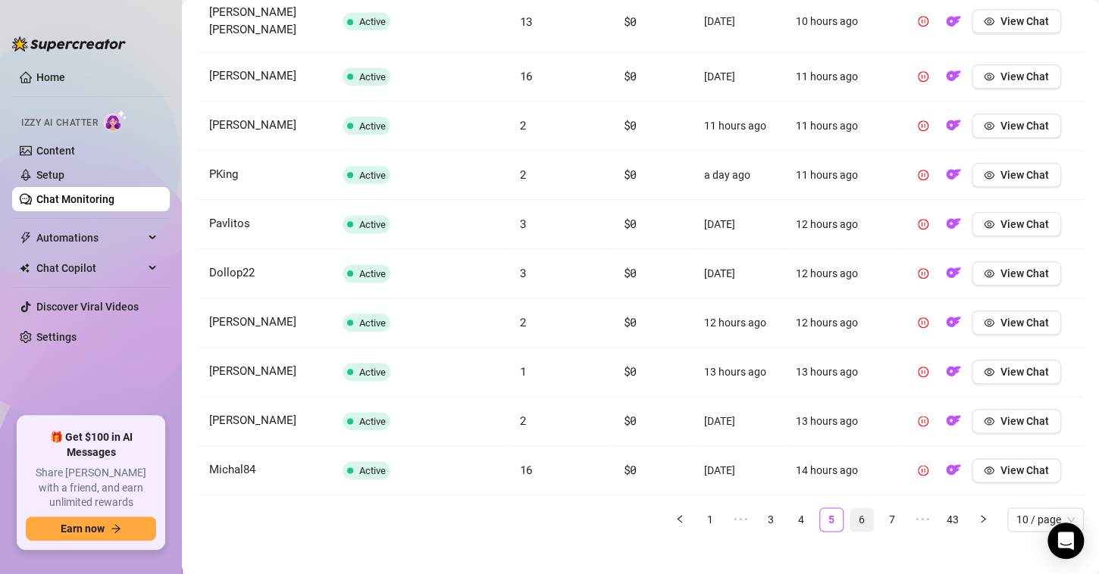
click at [855, 509] on link "6" at bounding box center [861, 520] width 23 height 23
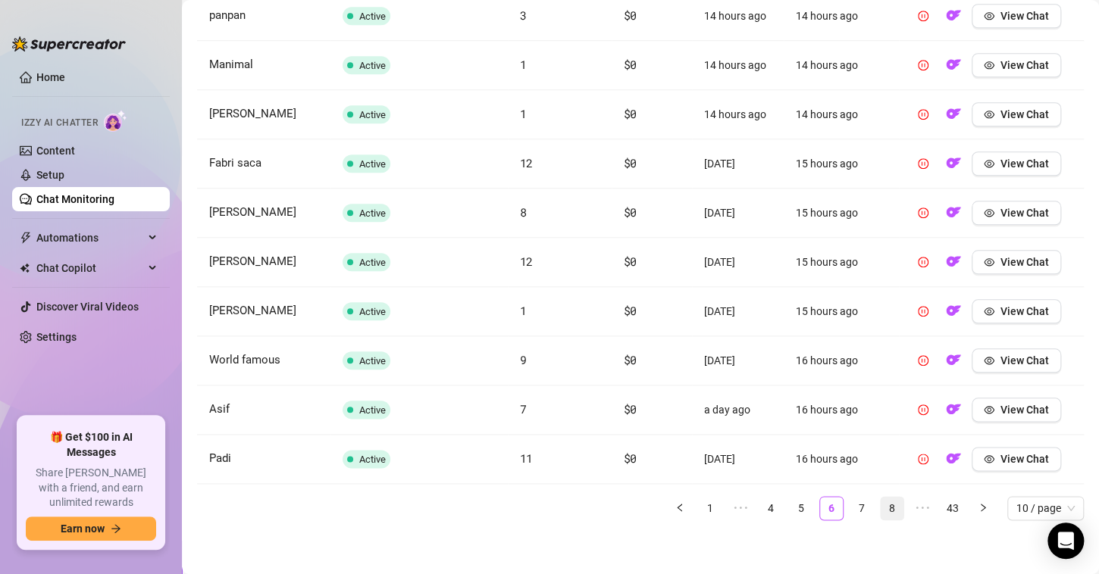
click at [850, 501] on link "7" at bounding box center [861, 508] width 23 height 23
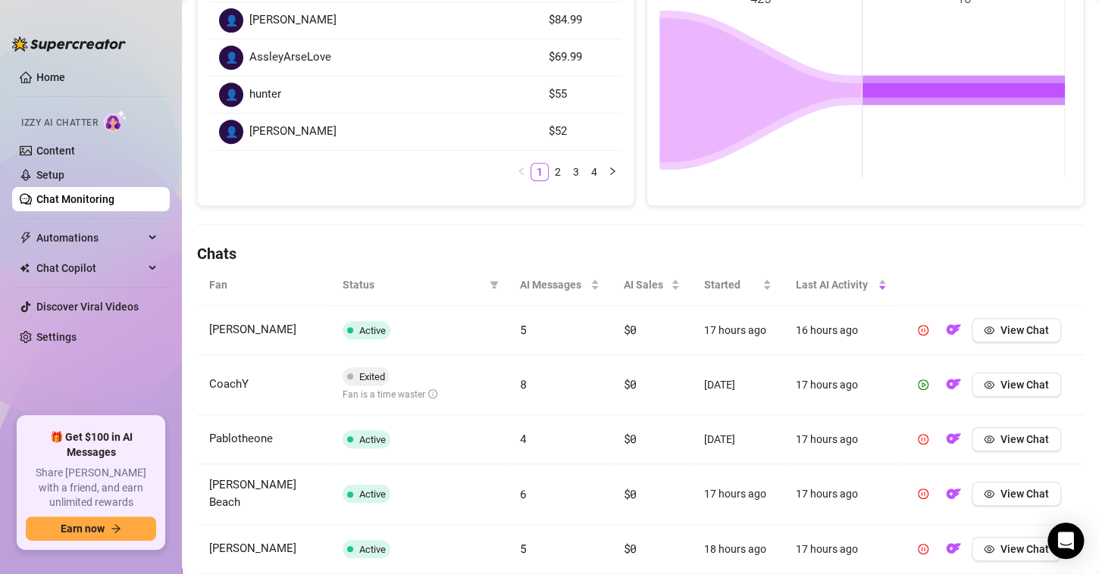
scroll to position [0, 0]
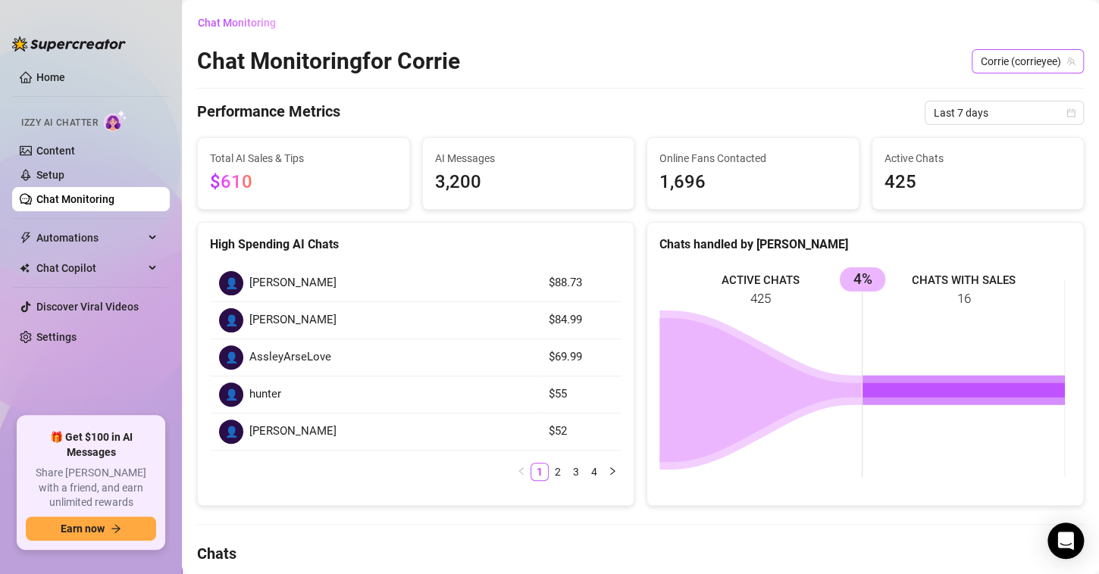
click at [1016, 64] on span "Corrie (corrieyee)" at bounding box center [1028, 61] width 94 height 23
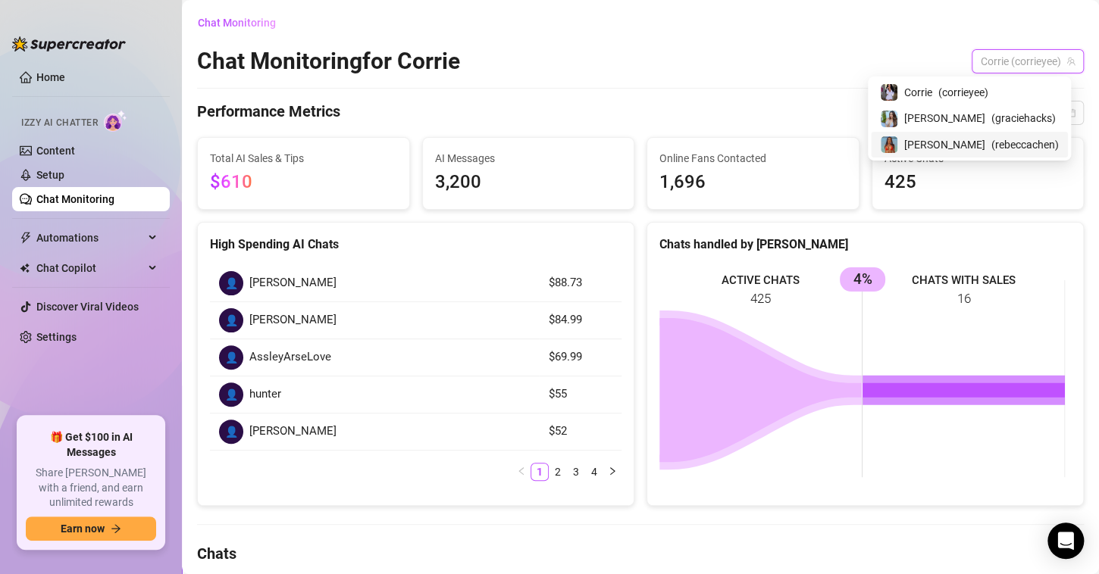
click at [969, 143] on span "[PERSON_NAME]" at bounding box center [944, 144] width 81 height 17
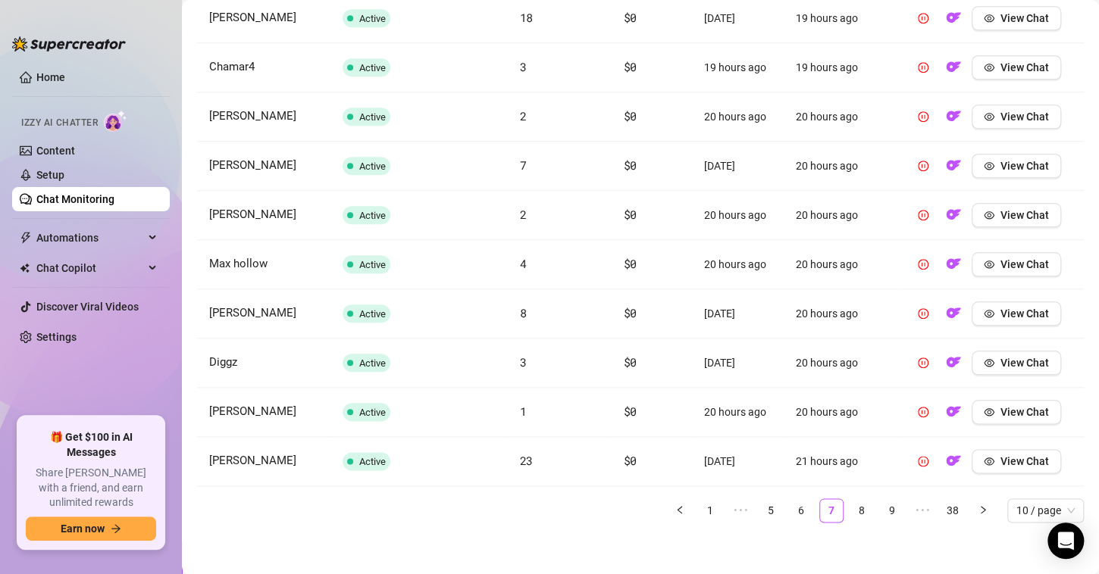
scroll to position [615, 0]
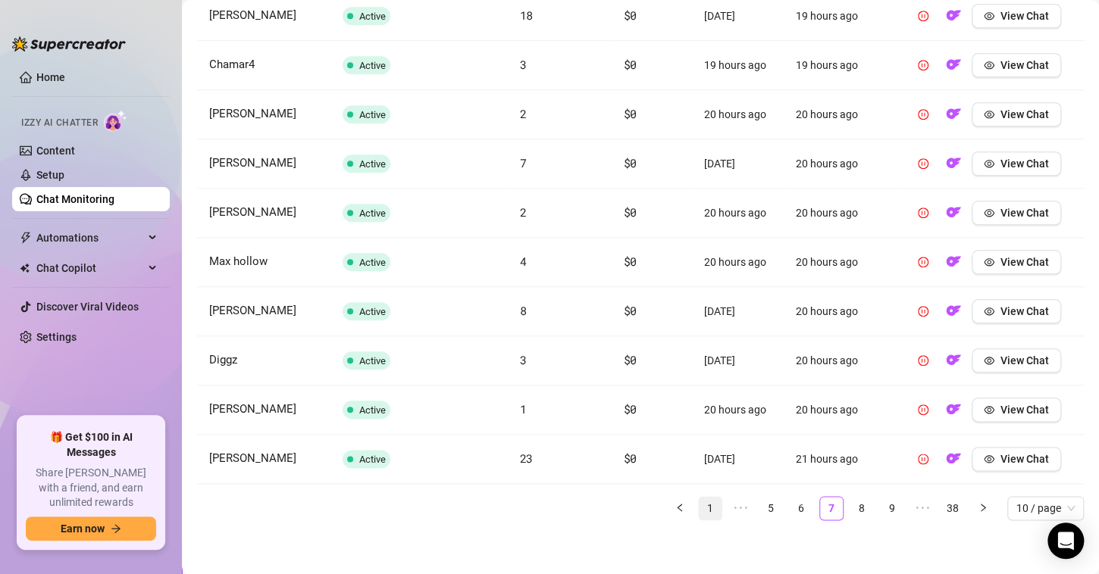
click at [700, 503] on link "1" at bounding box center [710, 508] width 23 height 23
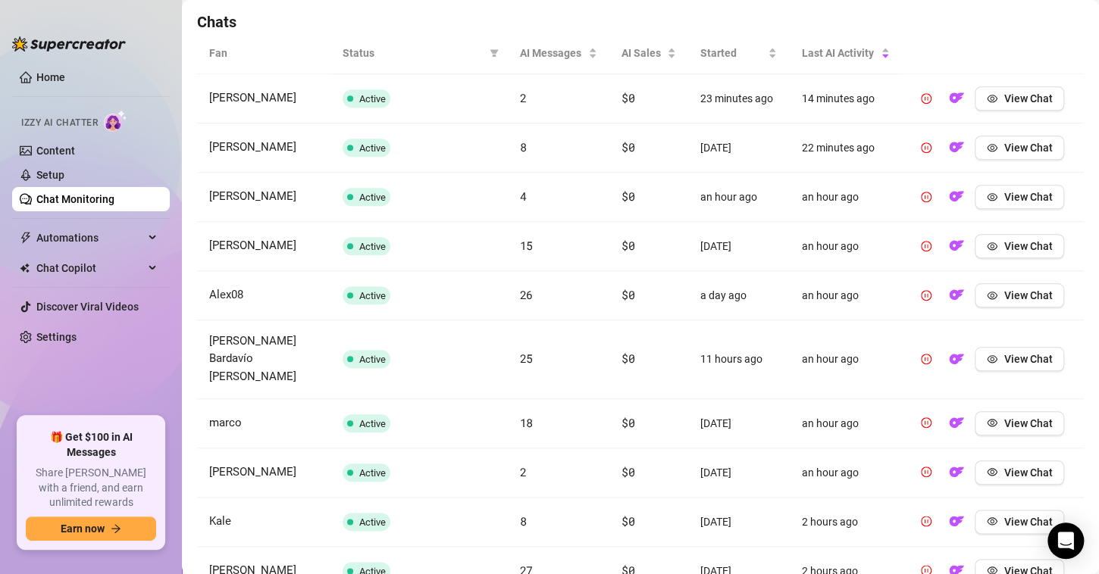
scroll to position [626, 0]
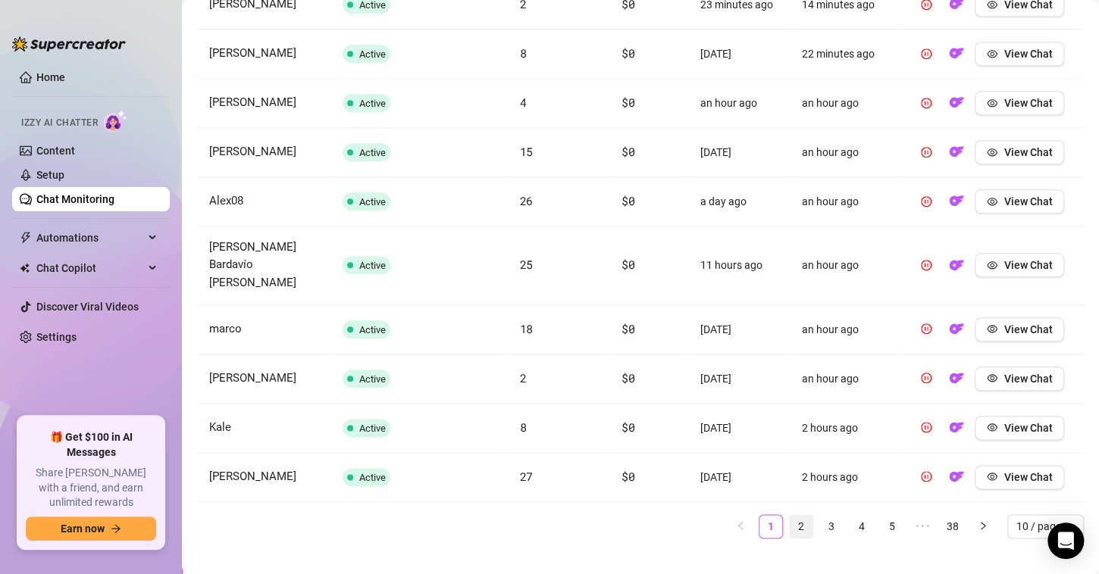
click at [790, 515] on link "2" at bounding box center [801, 526] width 23 height 23
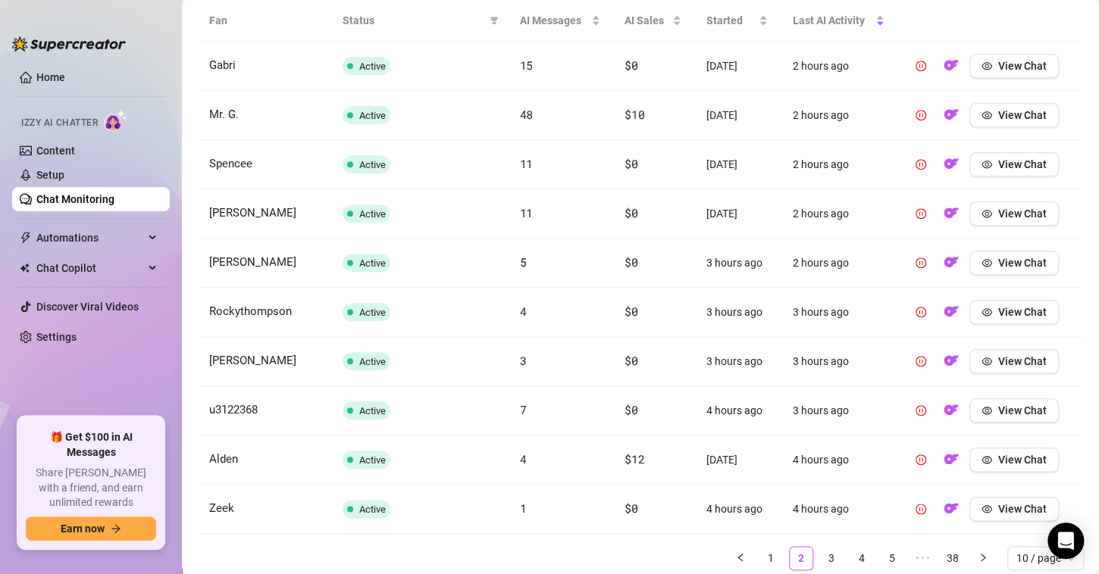
scroll to position [615, 0]
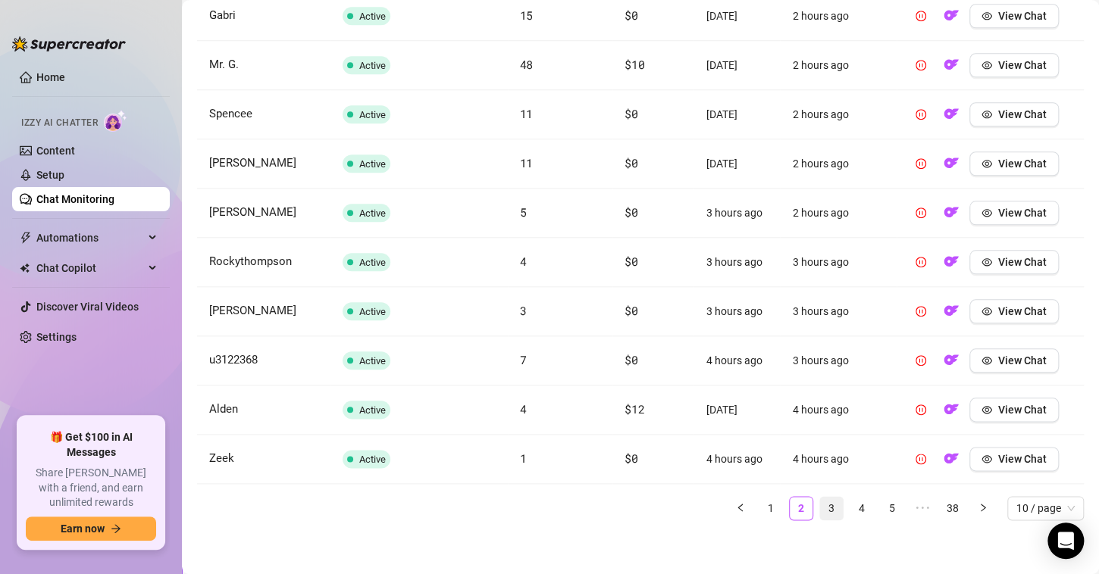
click at [820, 503] on link "3" at bounding box center [831, 508] width 23 height 23
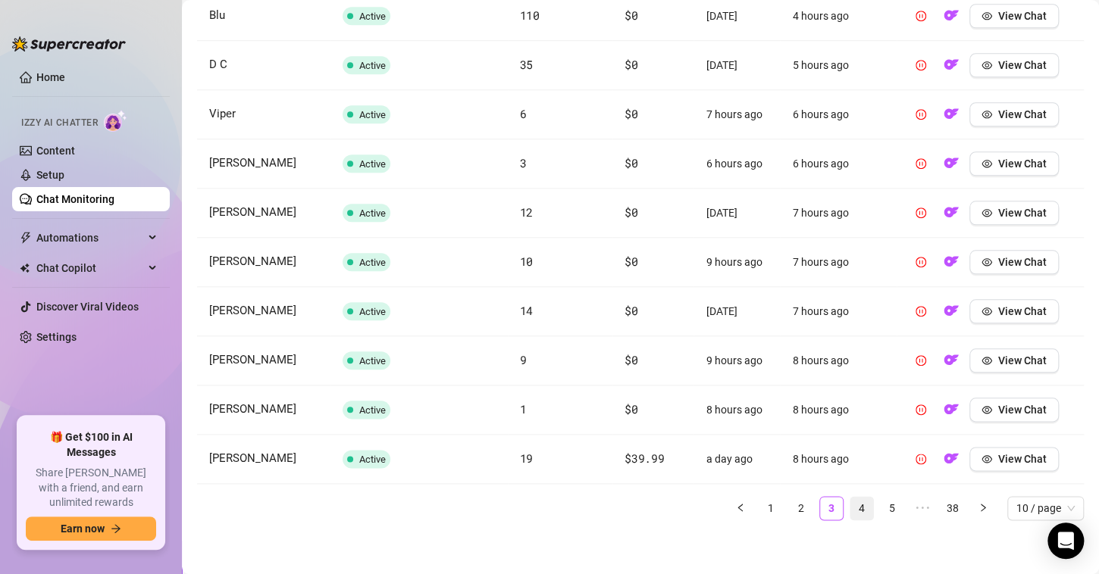
click at [850, 505] on link "4" at bounding box center [861, 508] width 23 height 23
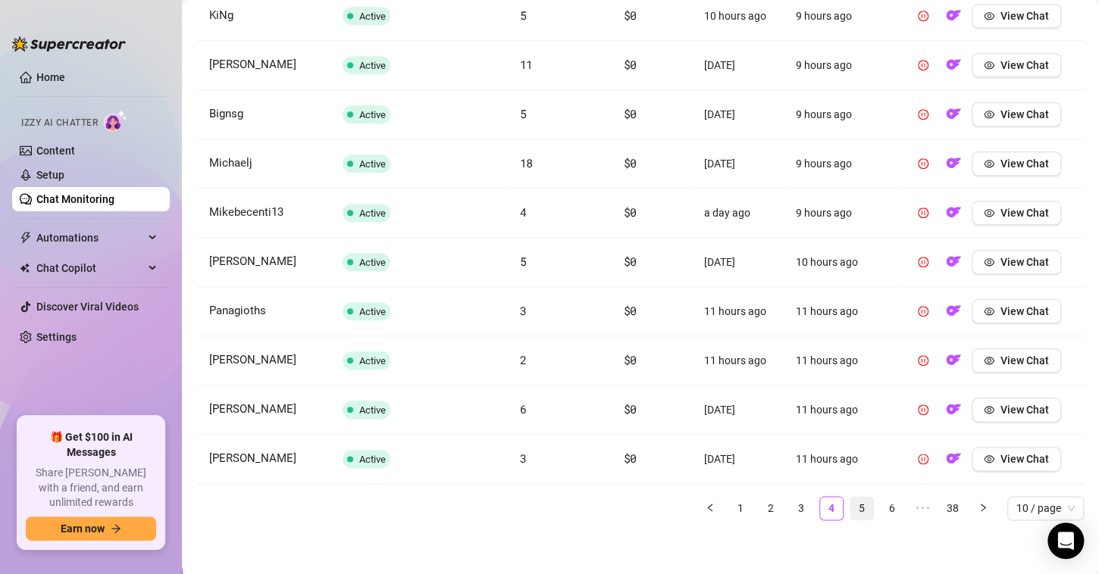
click at [852, 500] on link "5" at bounding box center [861, 508] width 23 height 23
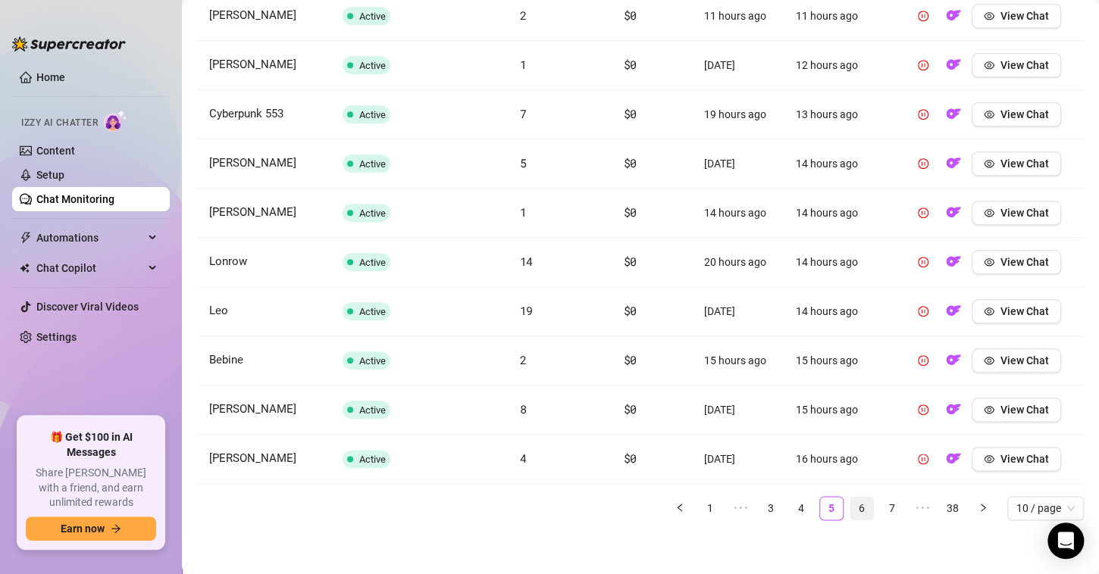
click at [850, 500] on link "6" at bounding box center [861, 508] width 23 height 23
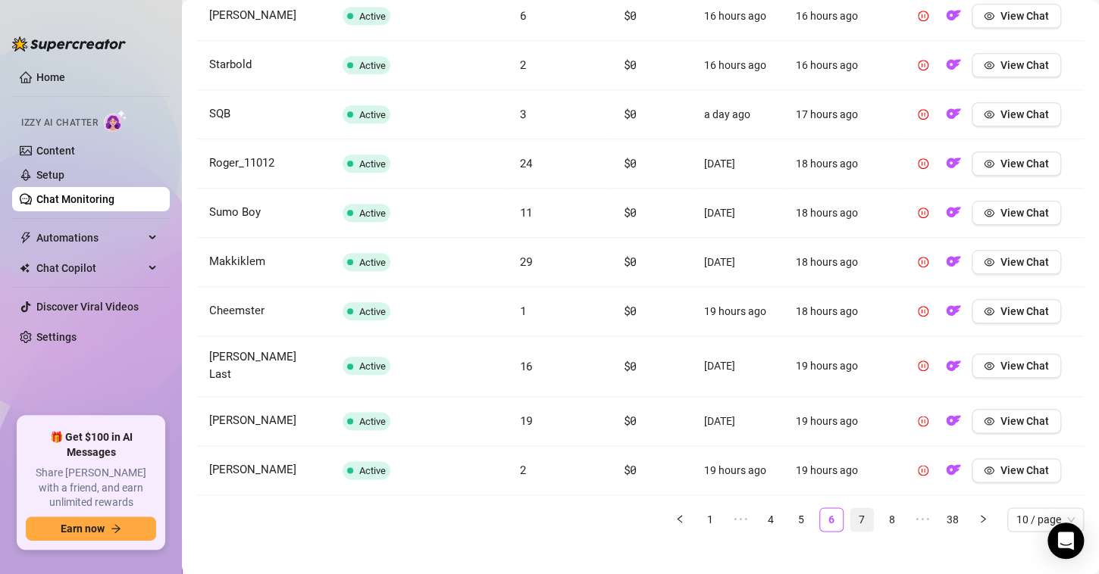
click at [850, 509] on link "7" at bounding box center [861, 520] width 23 height 23
